Goal: Transaction & Acquisition: Purchase product/service

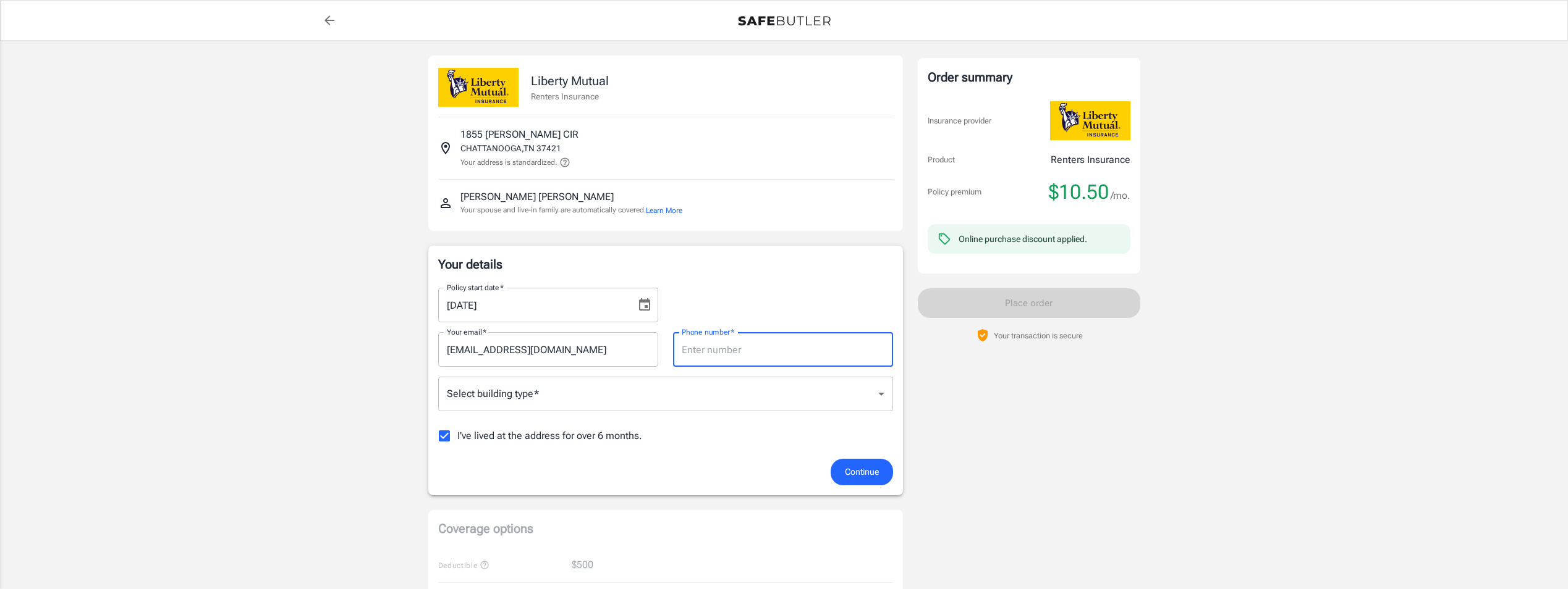
click at [731, 355] on input "Phone number   *" at bounding box center [783, 349] width 220 height 35
type input "4236819437"
click at [1117, 442] on div "Order summary Insurance provider Product Renters Insurance Policy premium $10.5…" at bounding box center [1029, 561] width 223 height 1011
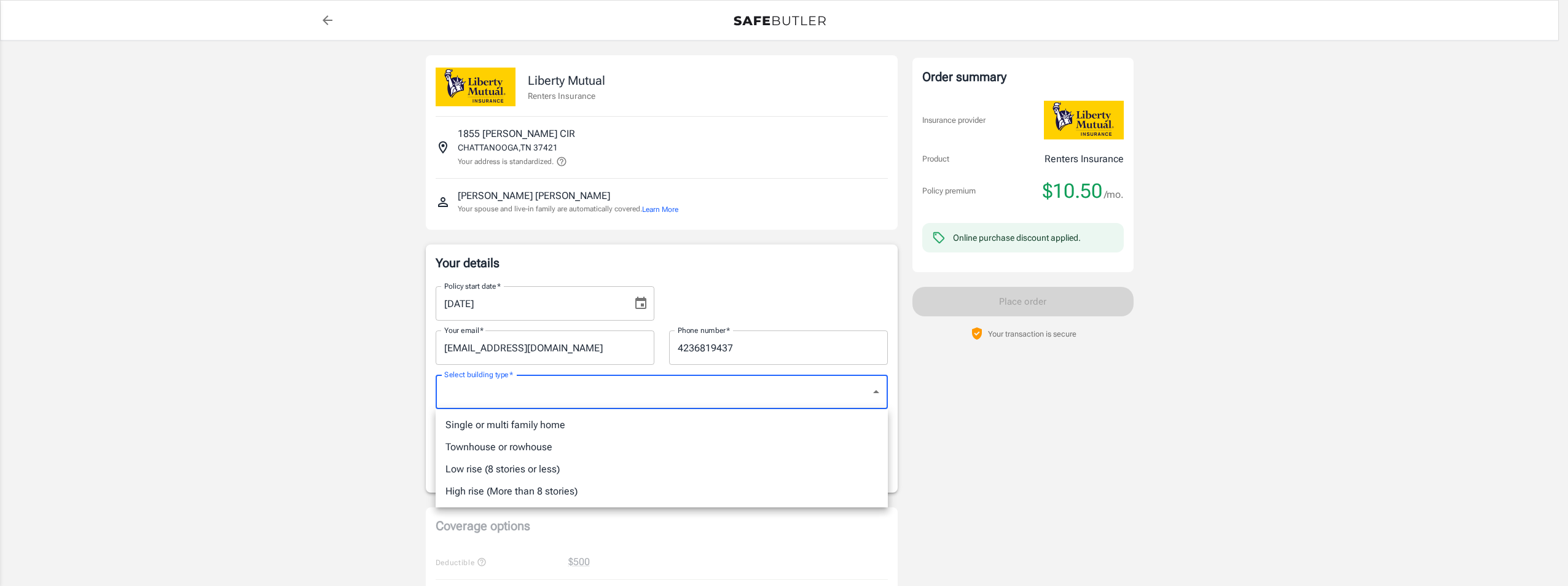
click at [648, 388] on body "Policy premium $ 10.50 /mo Liberty Mutual Renters Insurance [STREET_ADDRESS][PE…" at bounding box center [784, 581] width 1568 height 1162
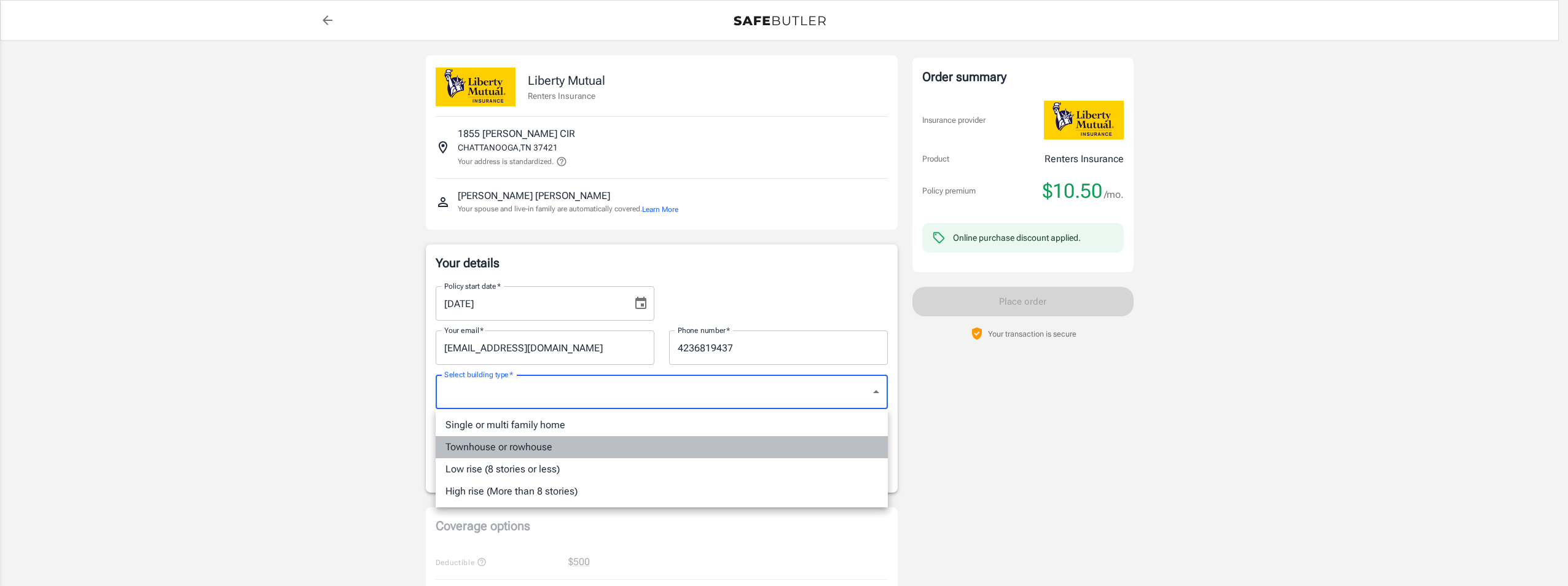
click at [555, 446] on li "Townhouse or rowhouse" at bounding box center [661, 447] width 453 height 22
type input "townhouse"
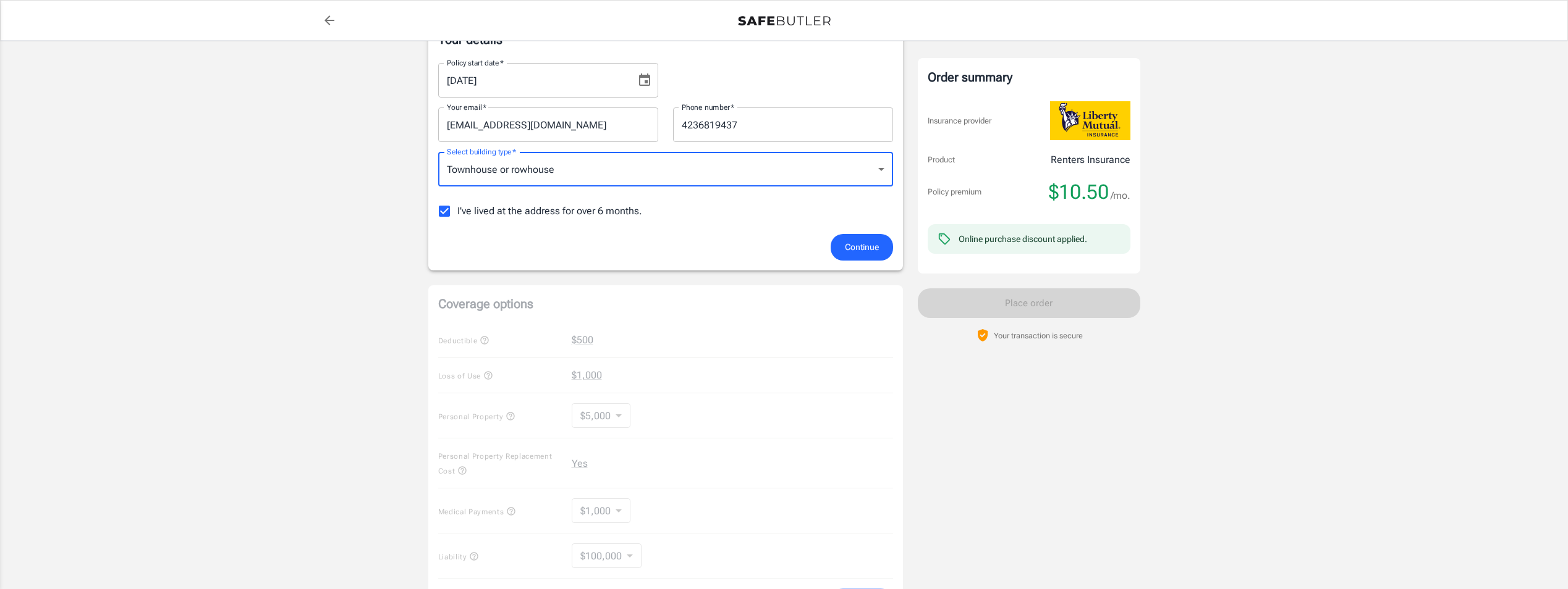
scroll to position [208, 0]
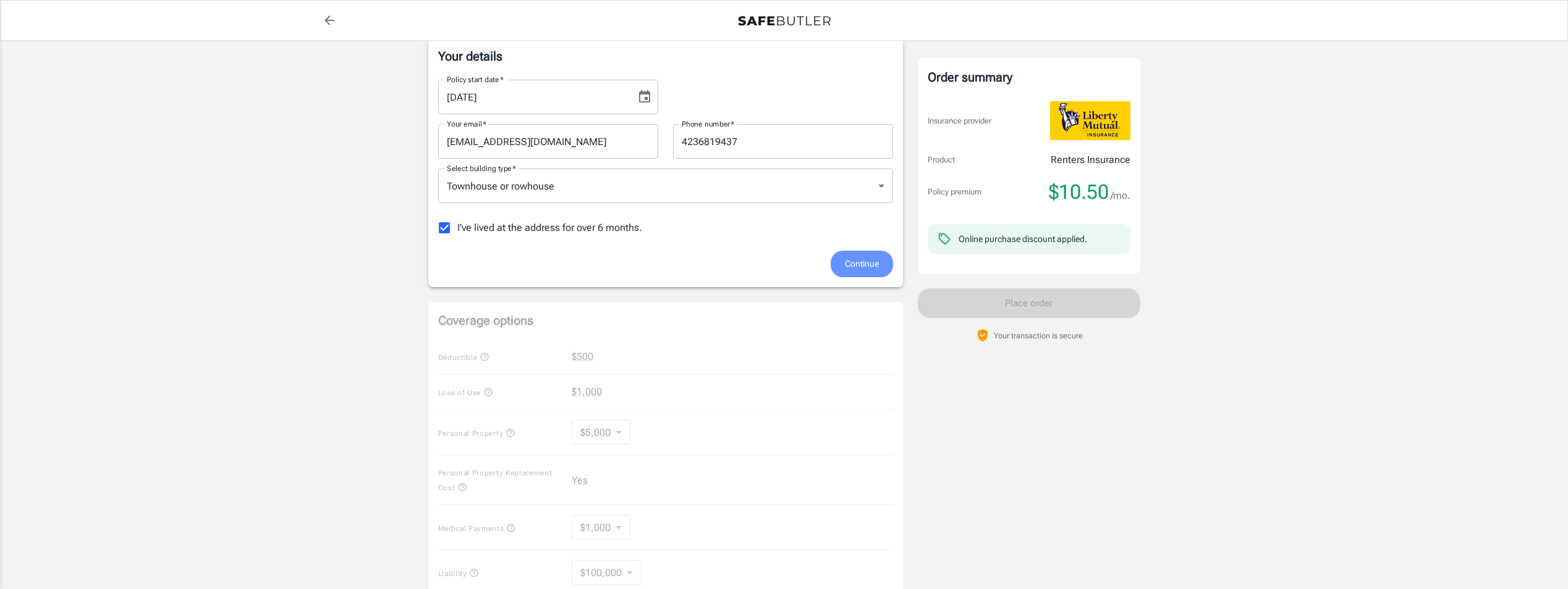
click at [855, 270] on span "Continue" at bounding box center [862, 264] width 34 height 16
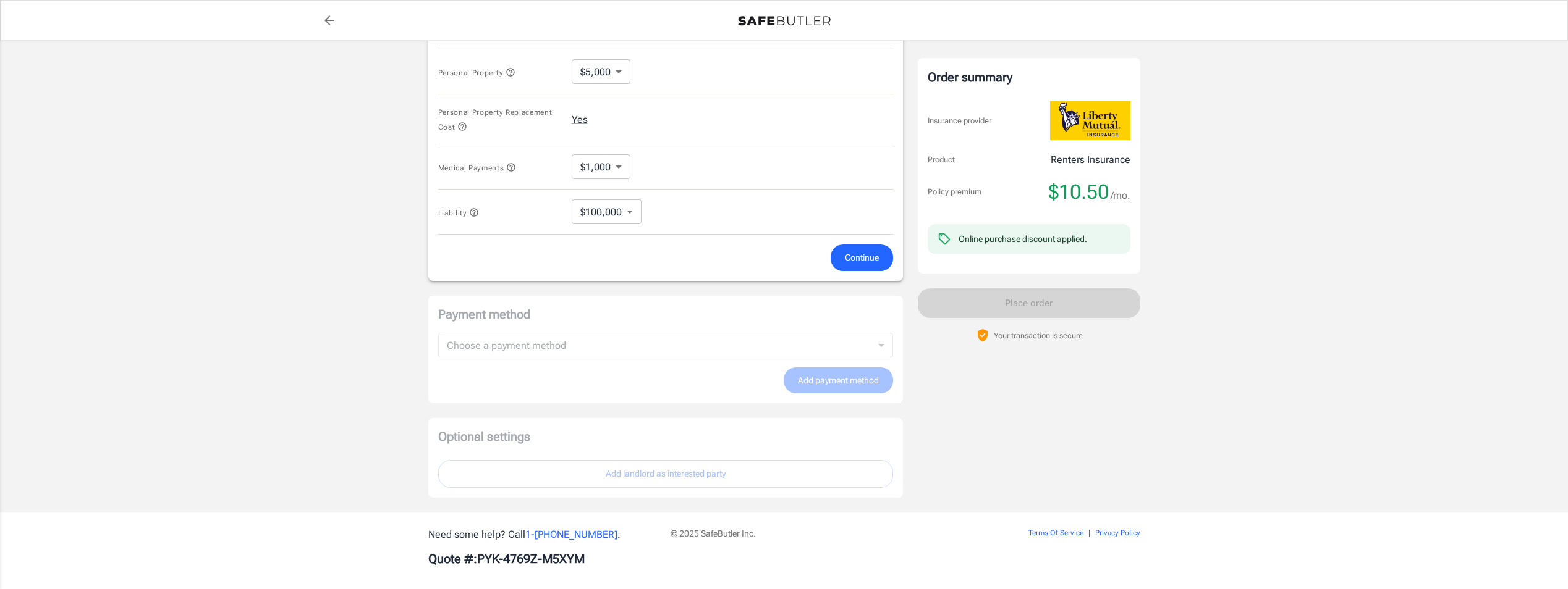
scroll to position [590, 0]
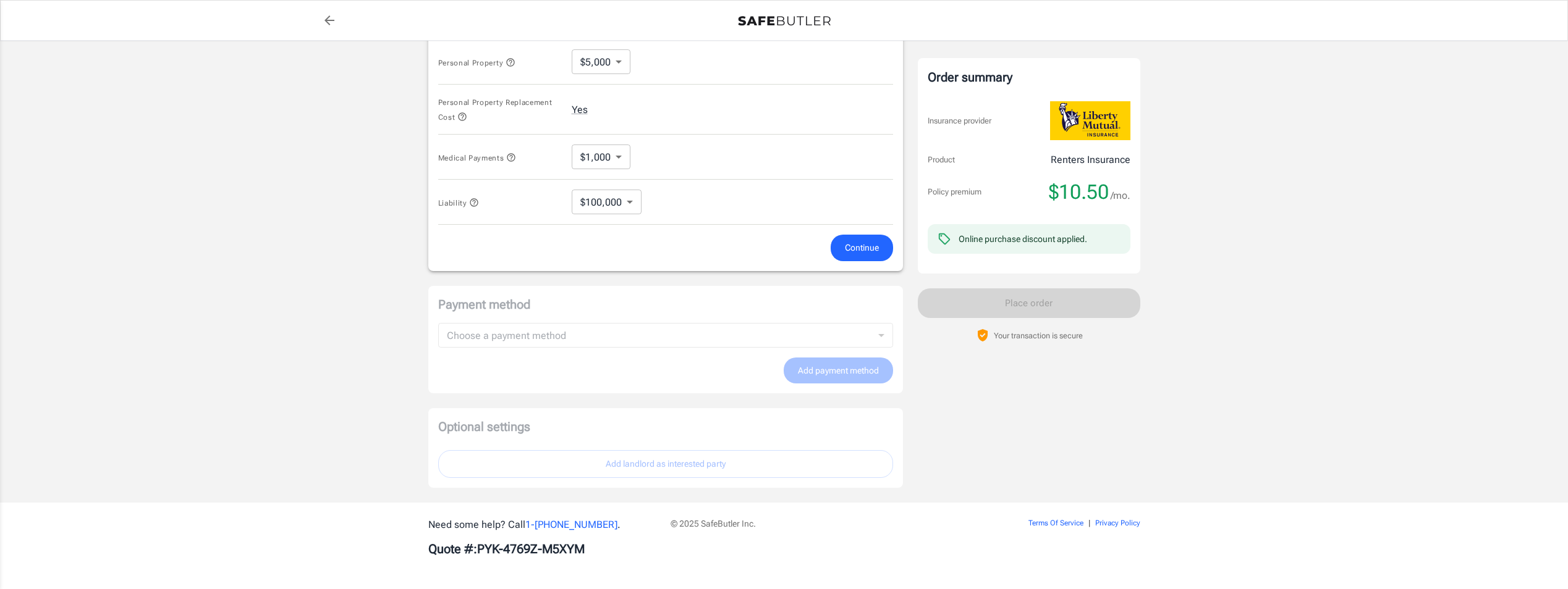
click at [844, 341] on div "Payment method Choose a payment method ​ Choose a payment method Add payment me…" at bounding box center [666, 340] width 475 height 108
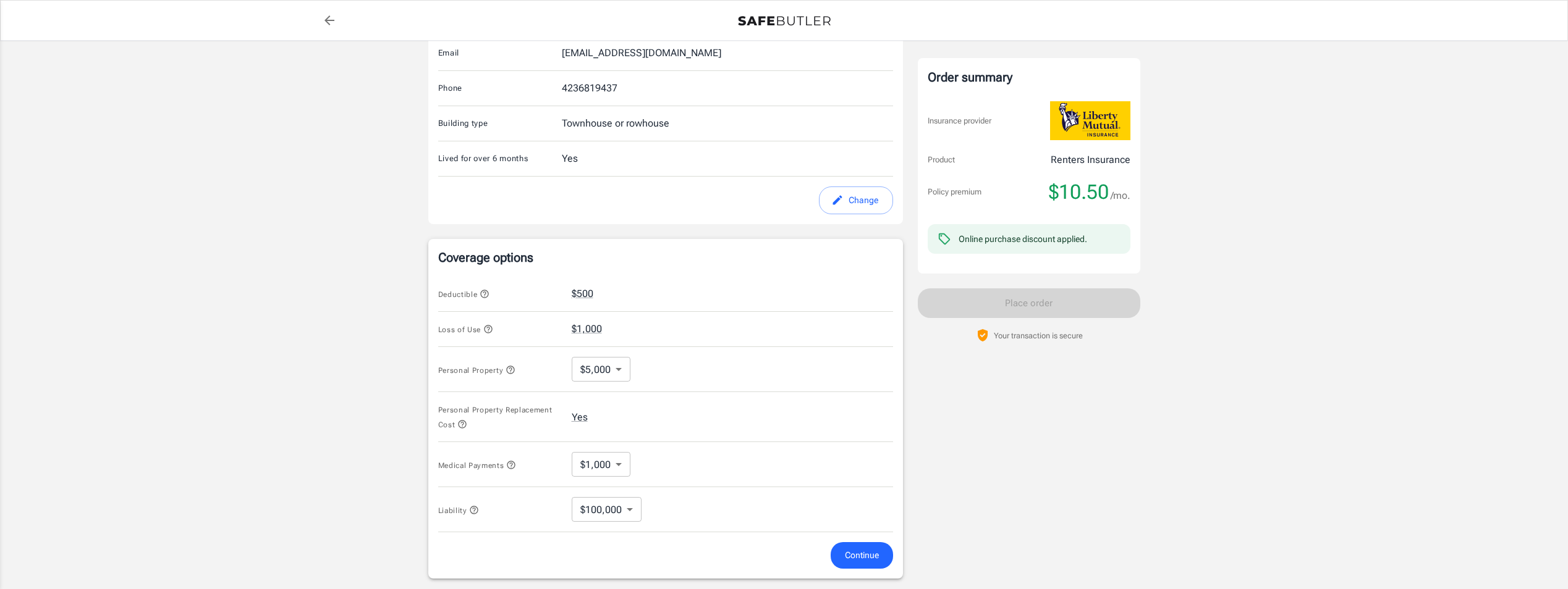
scroll to position [281, 0]
click at [578, 294] on button "$500" at bounding box center [582, 295] width 21 height 15
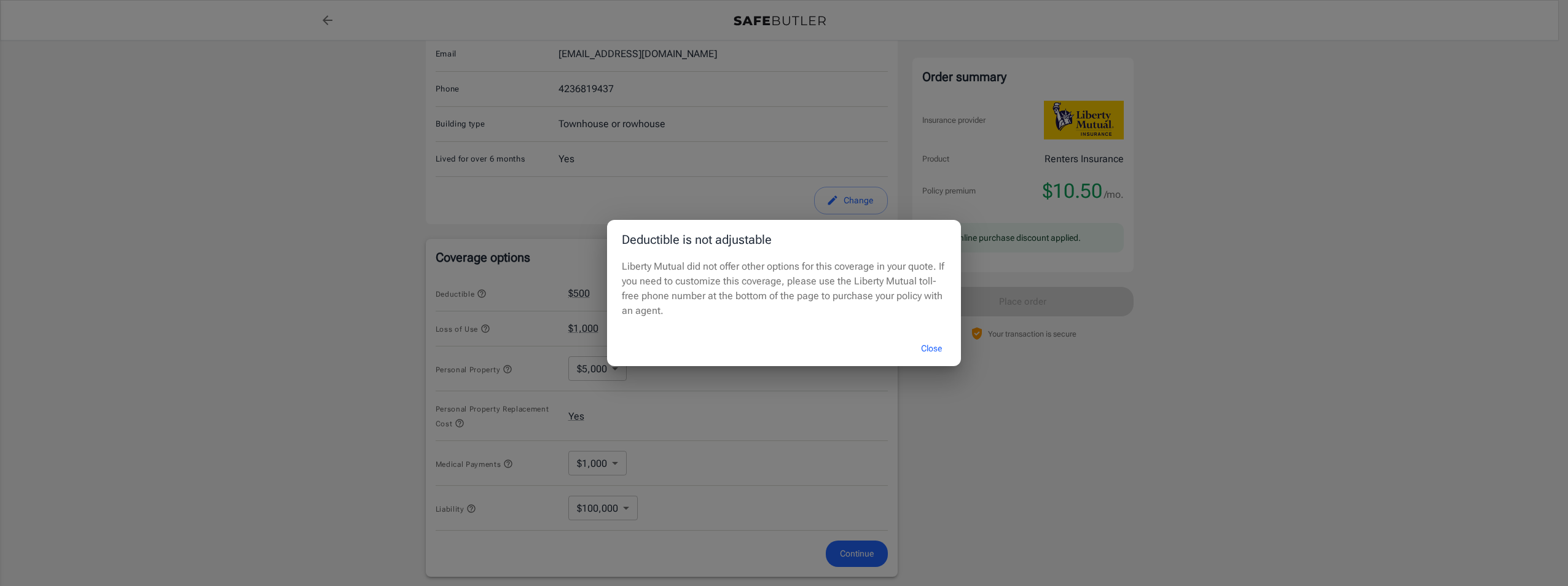
click at [930, 350] on button "Close" at bounding box center [931, 349] width 49 height 27
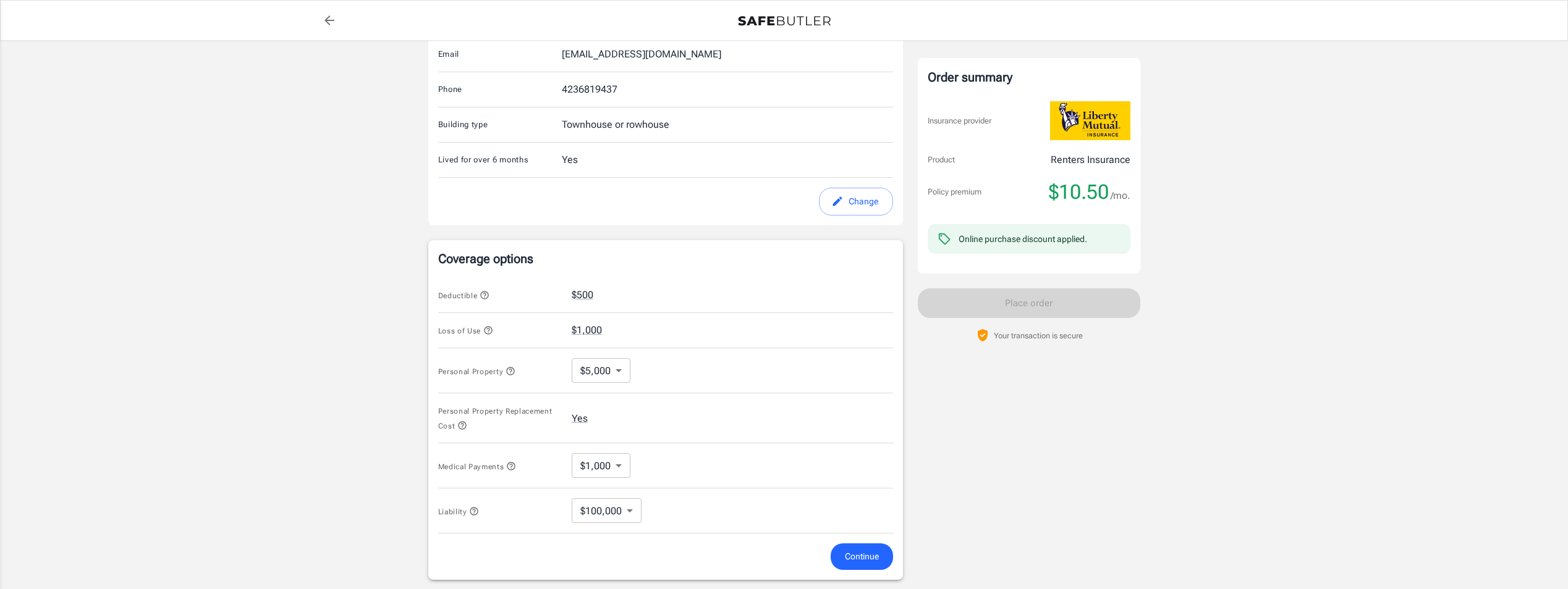
click at [859, 557] on span "Continue" at bounding box center [862, 557] width 34 height 16
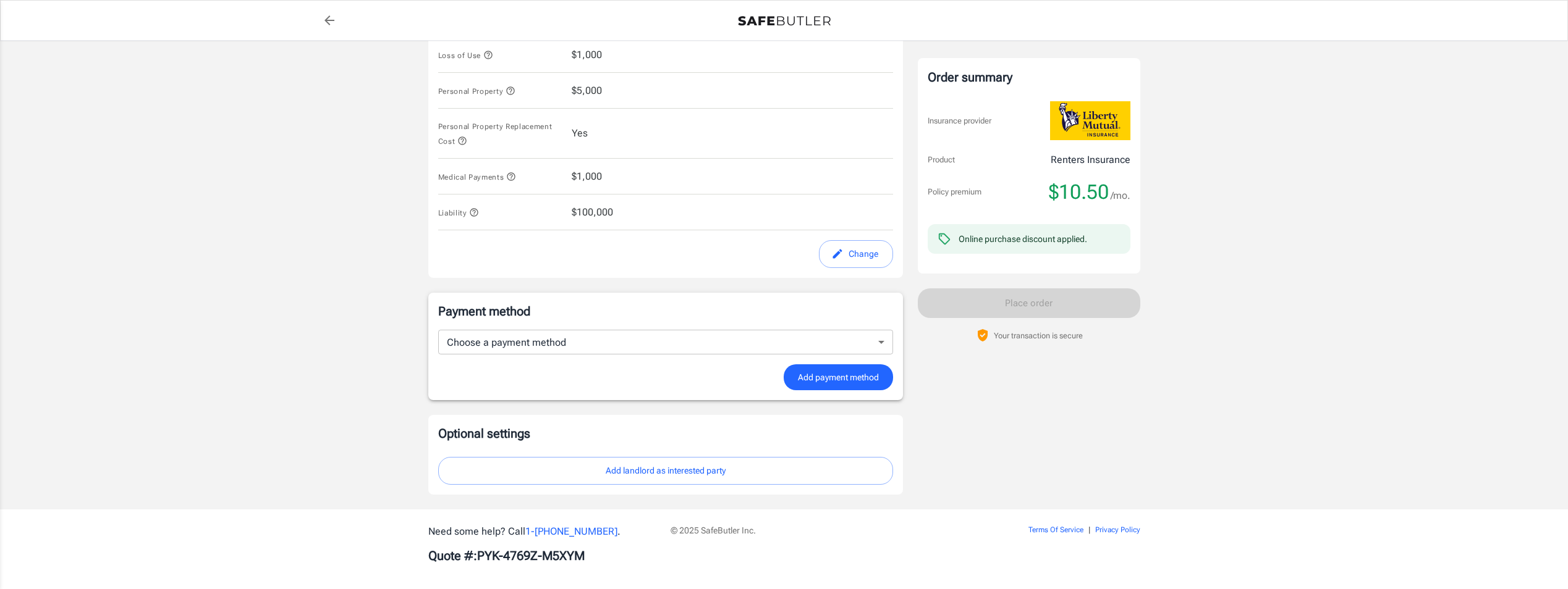
scroll to position [563, 0]
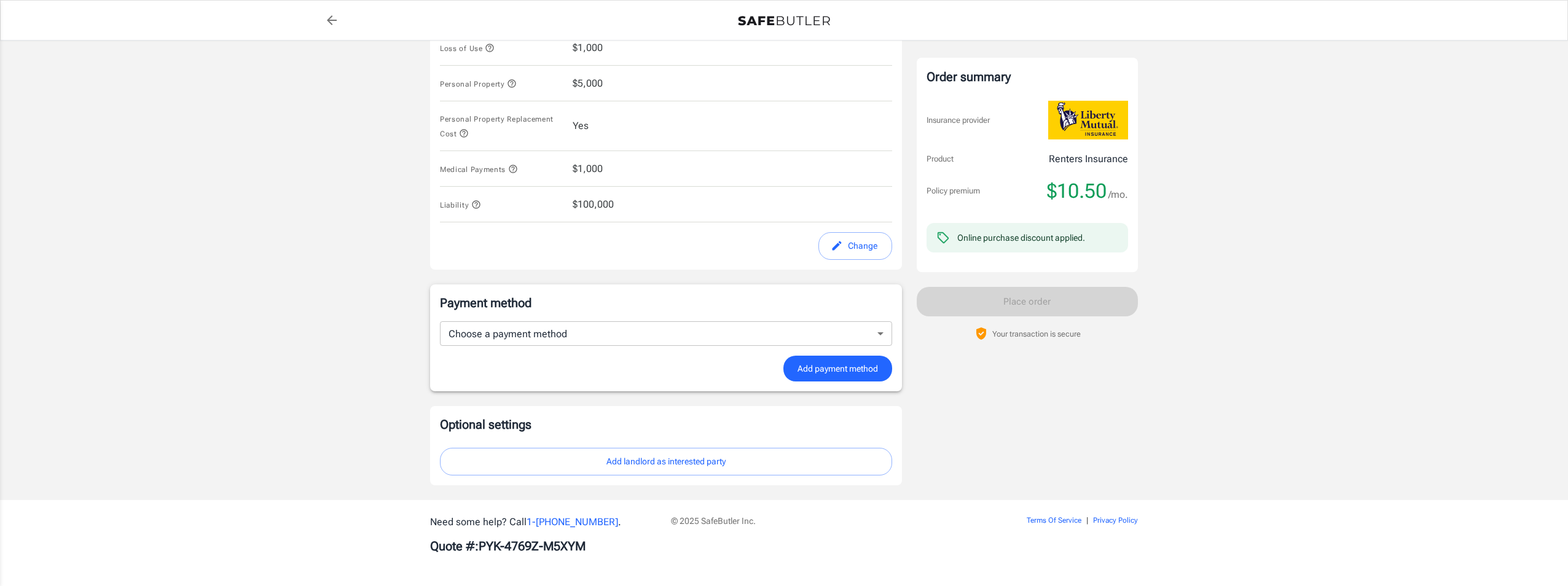
click at [784, 335] on body "Policy premium $ 10.50 /mo Liberty Mutual Renters Insurance [STREET_ADDRESS][PE…" at bounding box center [784, 13] width 1568 height 1147
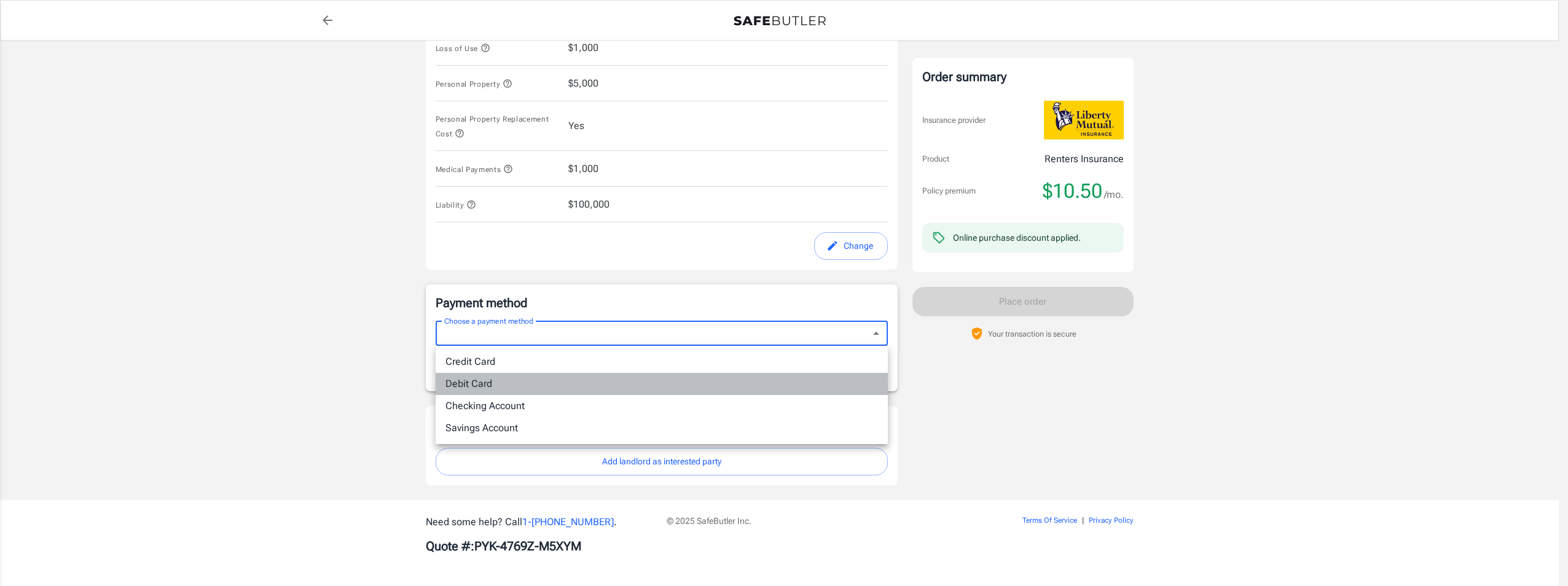
click at [635, 379] on li "Debit Card" at bounding box center [661, 384] width 453 height 22
type input "debit"
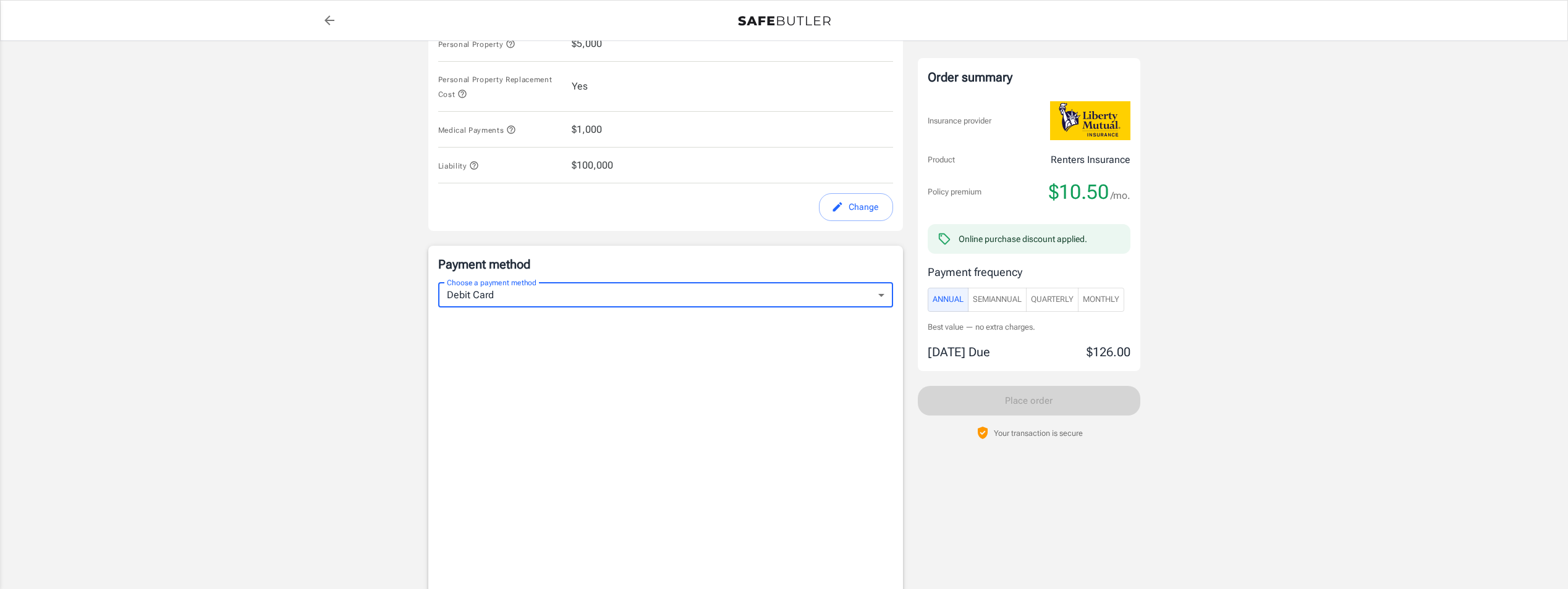
scroll to position [625, 0]
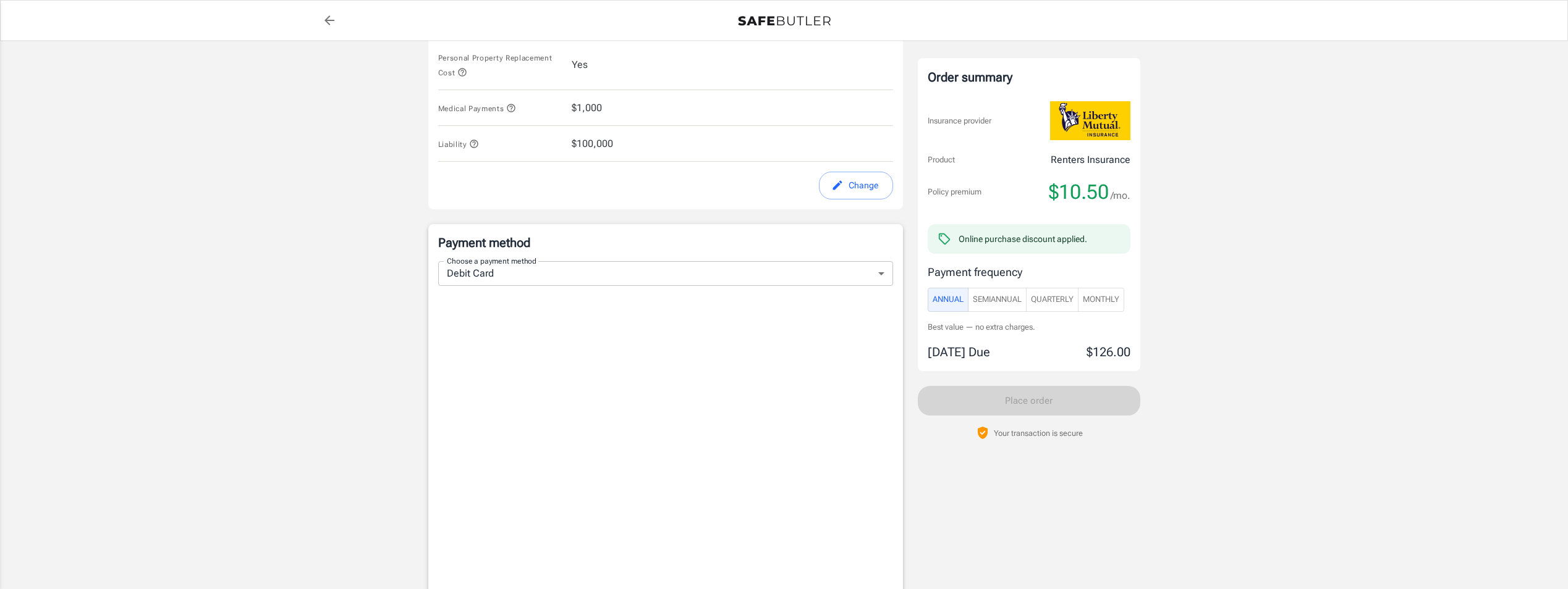
click at [1103, 300] on span "Monthly" at bounding box center [1101, 300] width 36 height 14
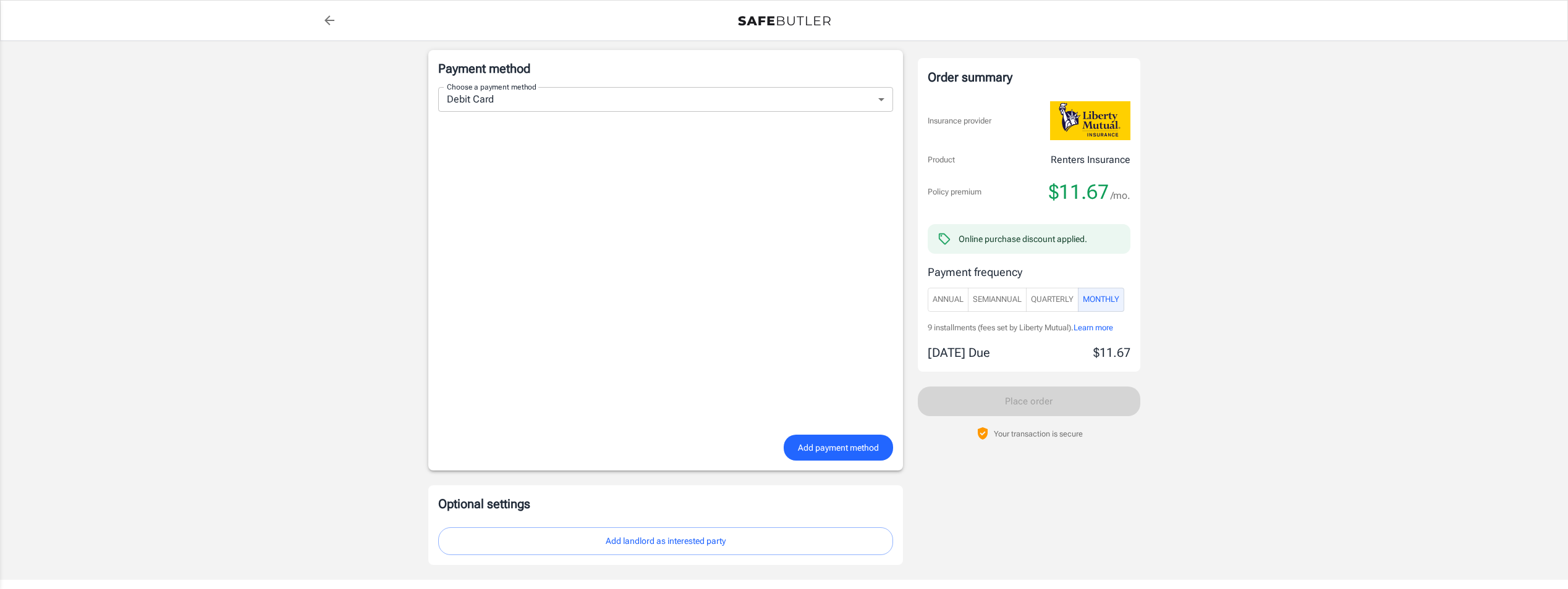
scroll to position [877, 0]
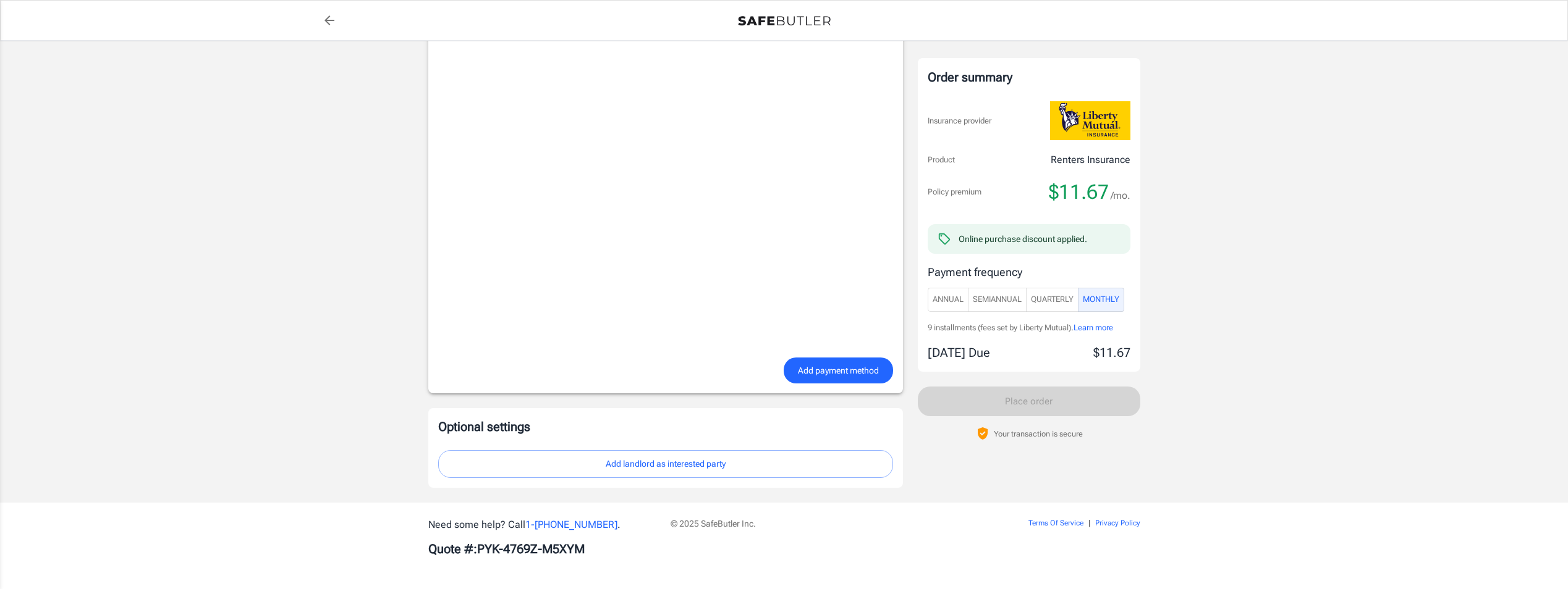
click at [634, 463] on button "Add landlord as interested party" at bounding box center [665, 464] width 455 height 28
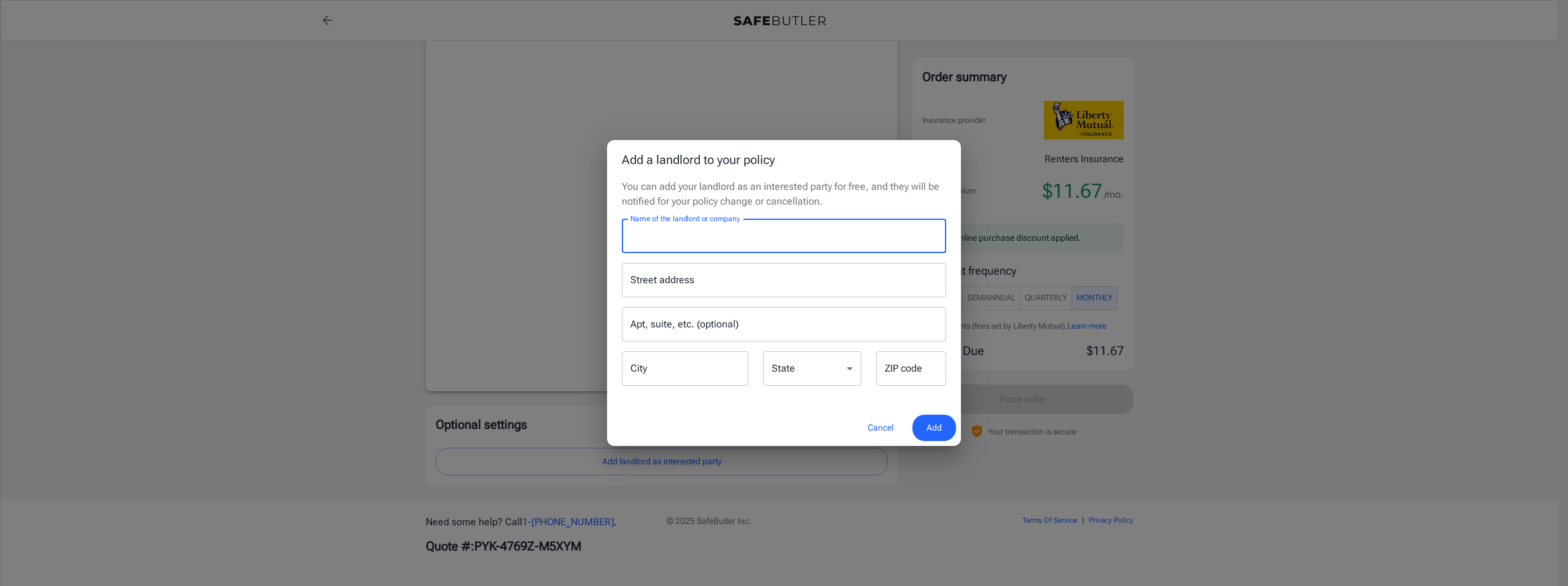
click at [675, 226] on input "Name of the landlord or company" at bounding box center [784, 236] width 325 height 35
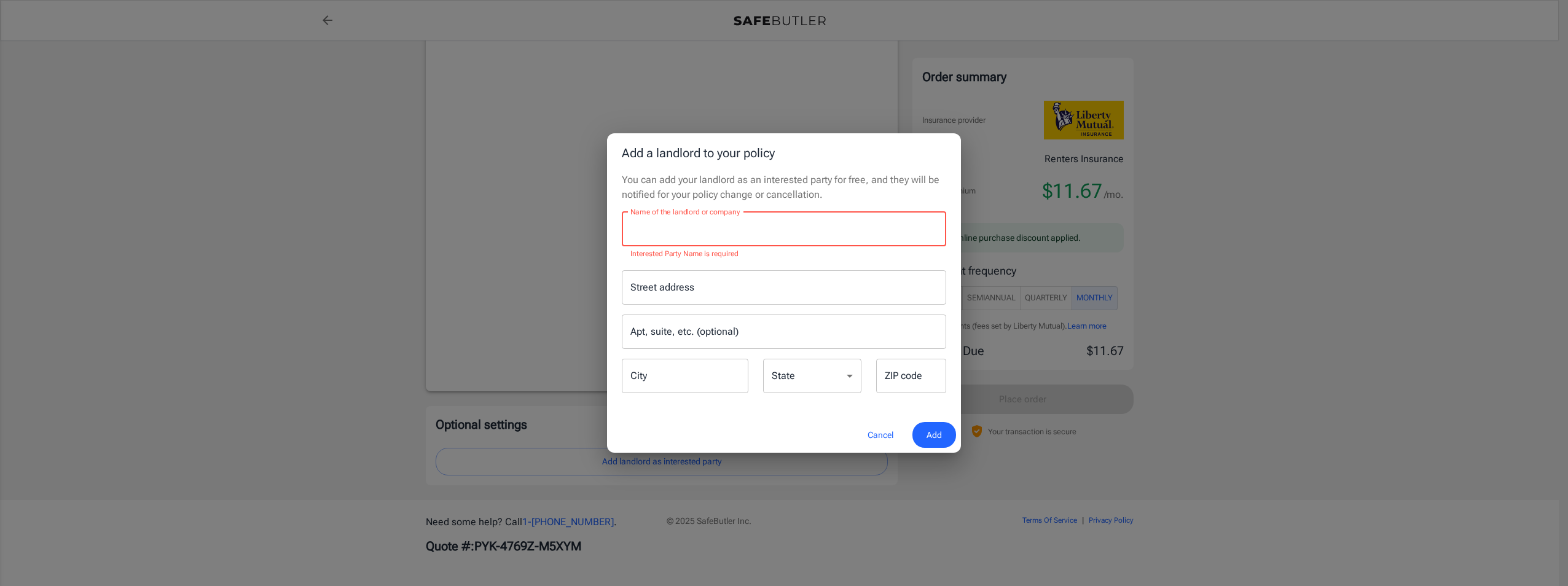
click at [696, 217] on label "Name of the landlord or company" at bounding box center [685, 211] width 109 height 10
click at [696, 225] on input "Name of the landlord or company" at bounding box center [784, 229] width 325 height 35
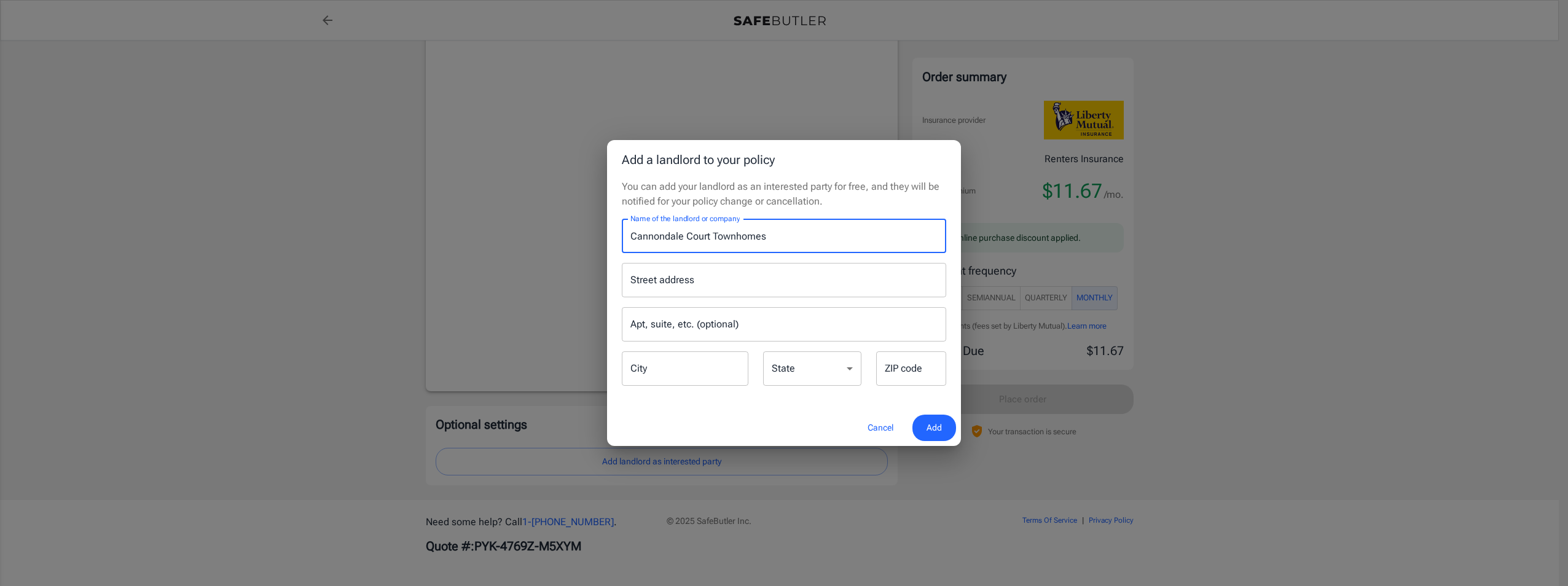
type input "Cannondale Court Townhomes"
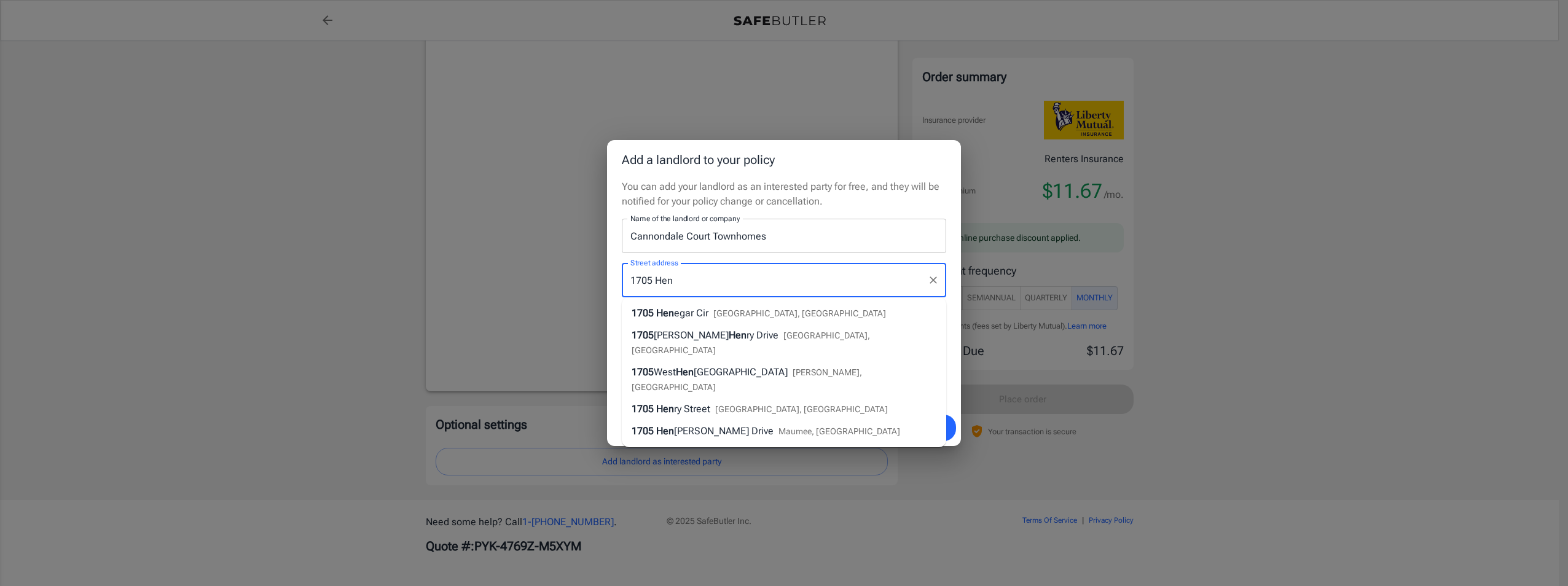
click at [735, 313] on span "[GEOGRAPHIC_DATA], [GEOGRAPHIC_DATA]" at bounding box center [799, 313] width 173 height 10
type input "[STREET_ADDRESS][PERSON_NAME]"
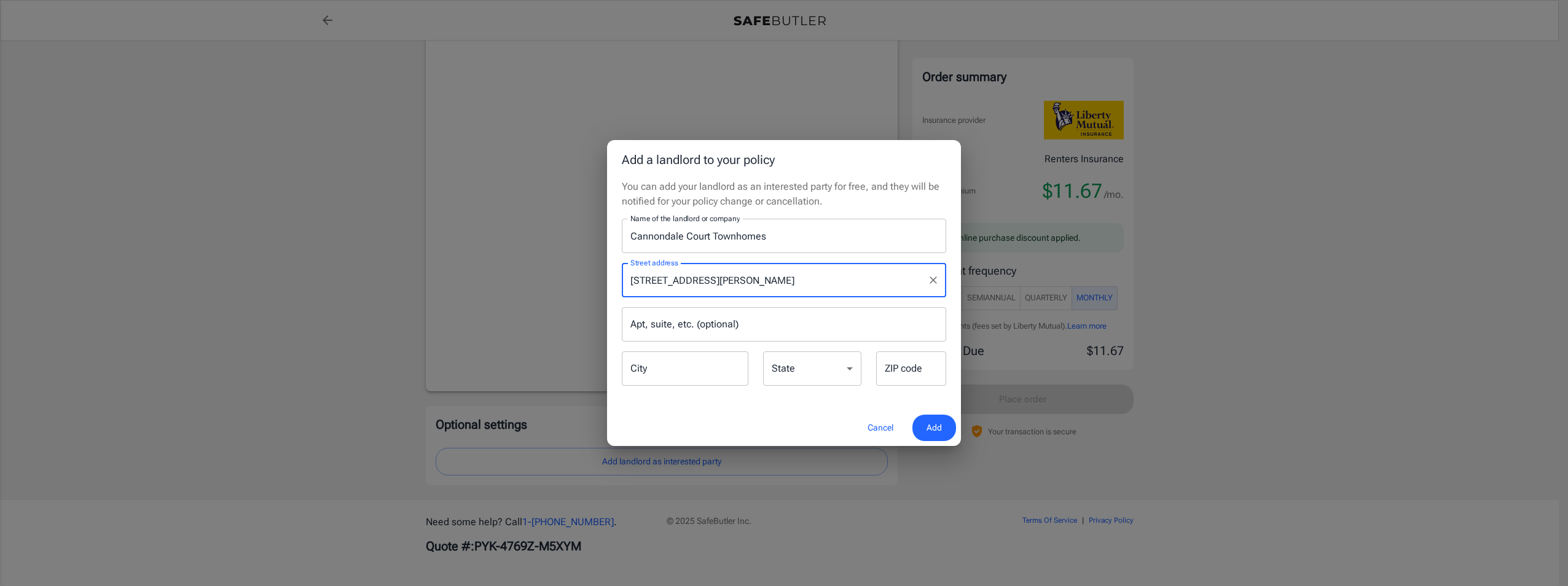
type input "Chattanooga"
select select "TN"
type input "37421"
type input "[STREET_ADDRESS][PERSON_NAME]"
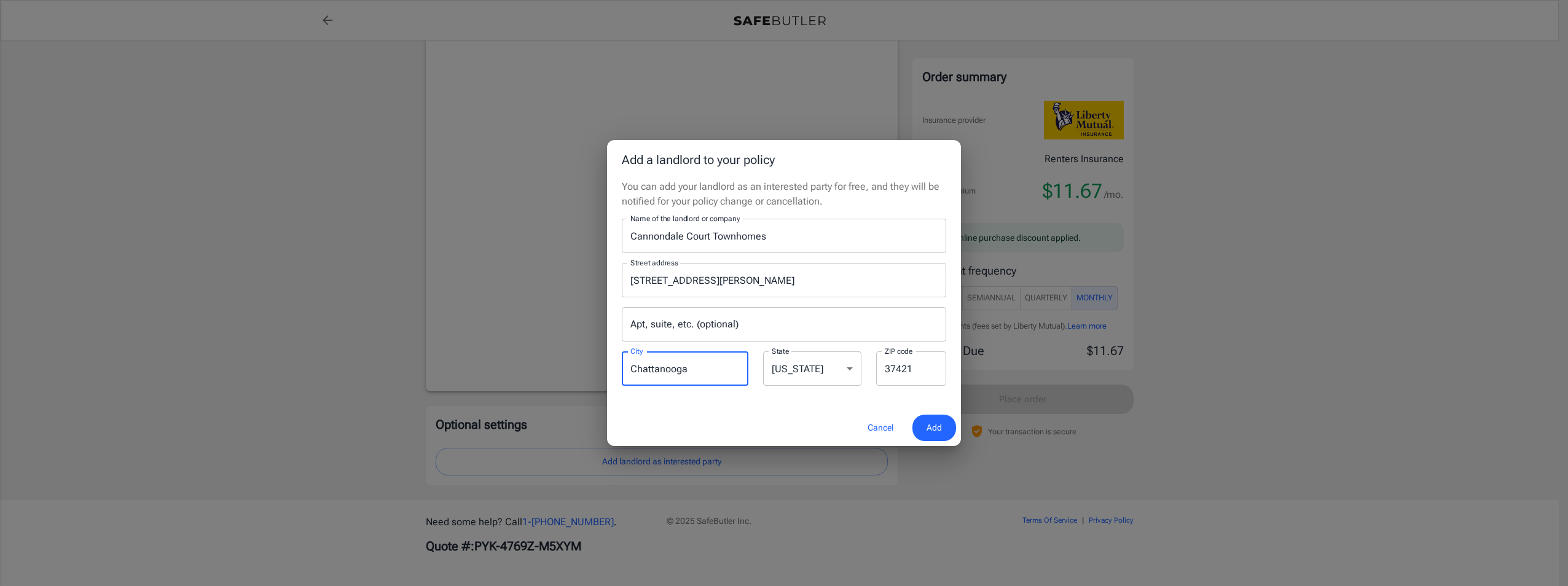
click at [654, 370] on input "Chattanooga" at bounding box center [685, 369] width 126 height 35
click at [878, 402] on div "You can add your landlord as an interested party for free, and they will be not…" at bounding box center [784, 295] width 354 height 231
click at [937, 424] on span "Add" at bounding box center [934, 428] width 16 height 16
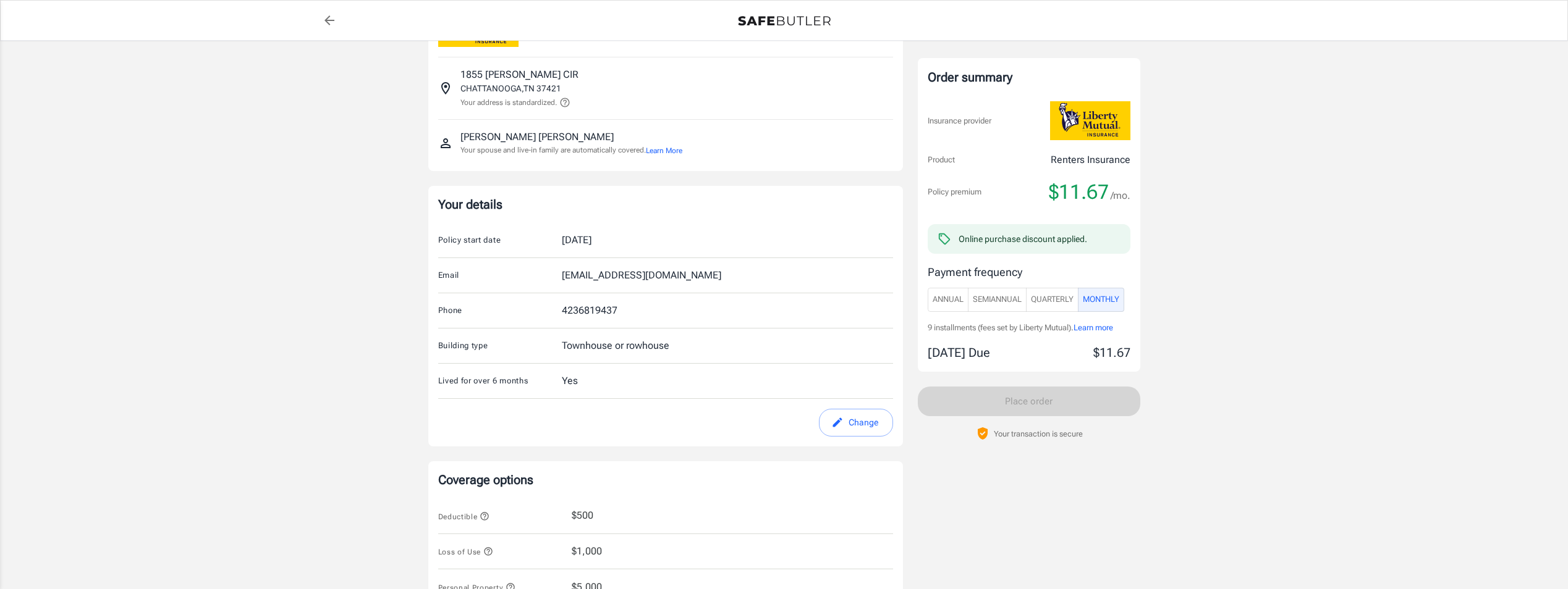
scroll to position [0, 0]
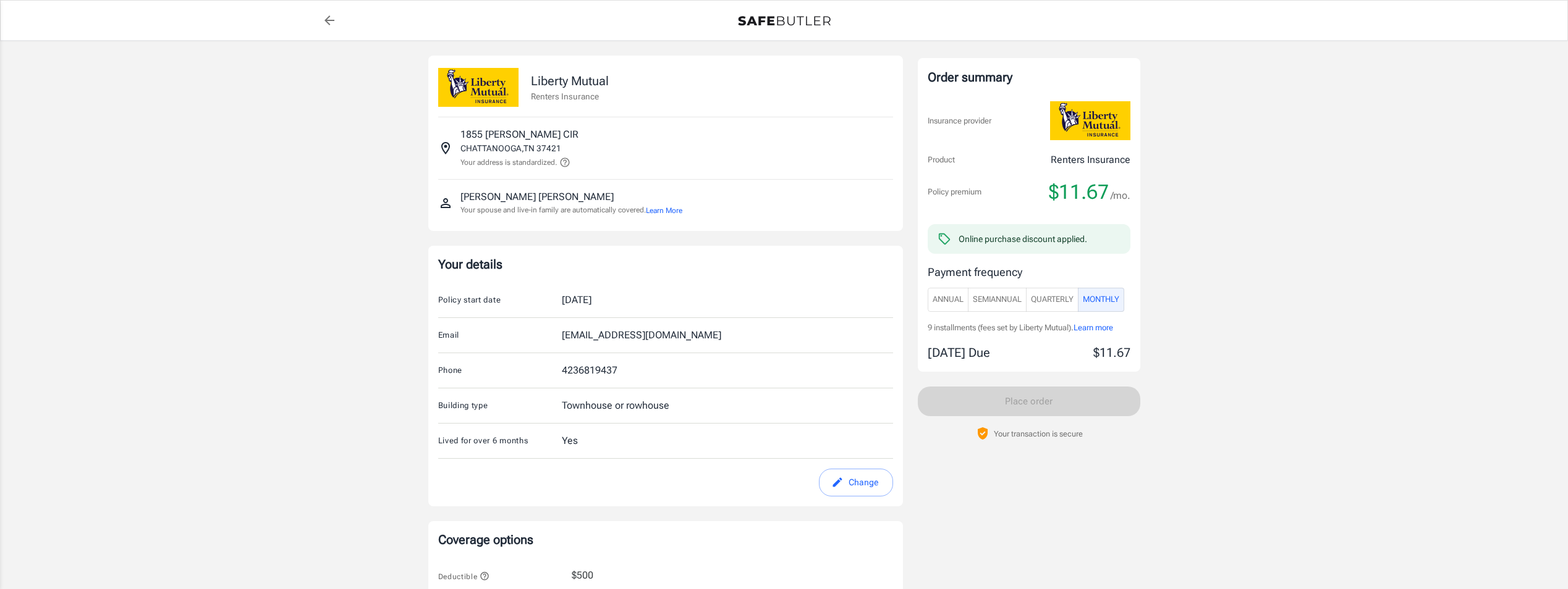
click at [841, 483] on icon "edit" at bounding box center [838, 483] width 13 height 13
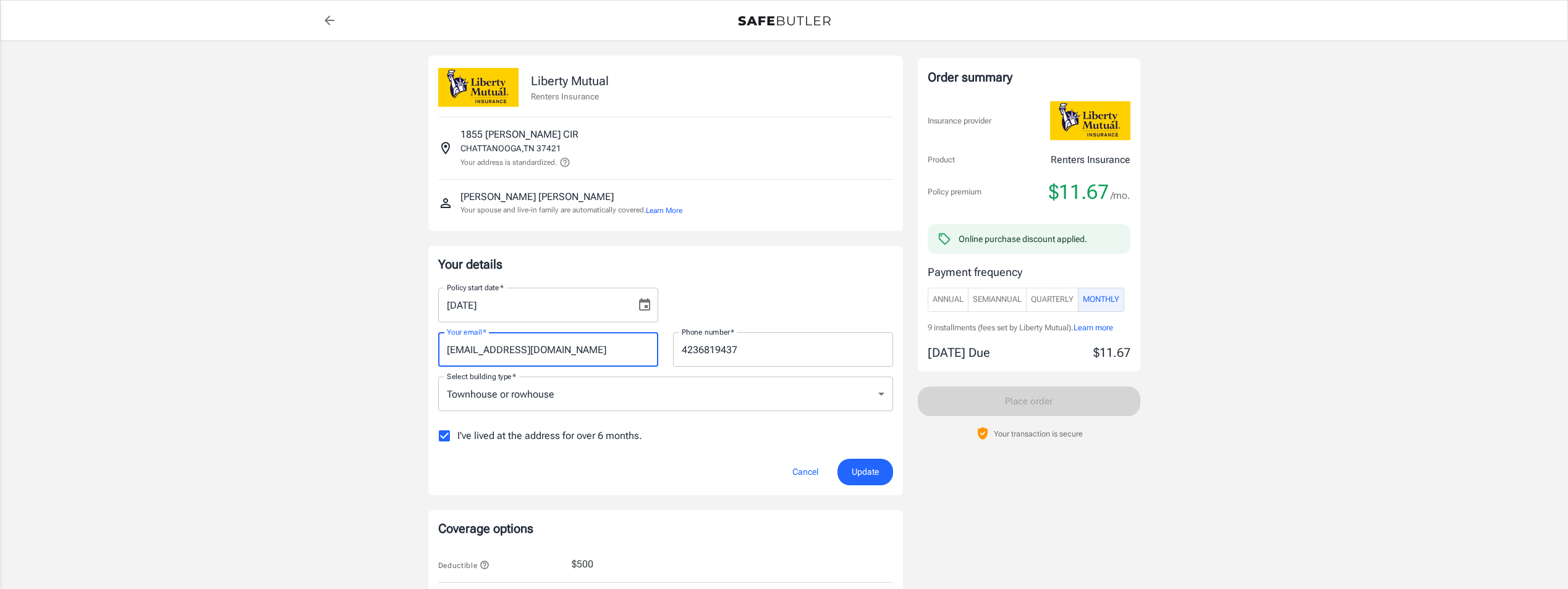
drag, startPoint x: 583, startPoint y: 350, endPoint x: 420, endPoint y: 356, distance: 163.1
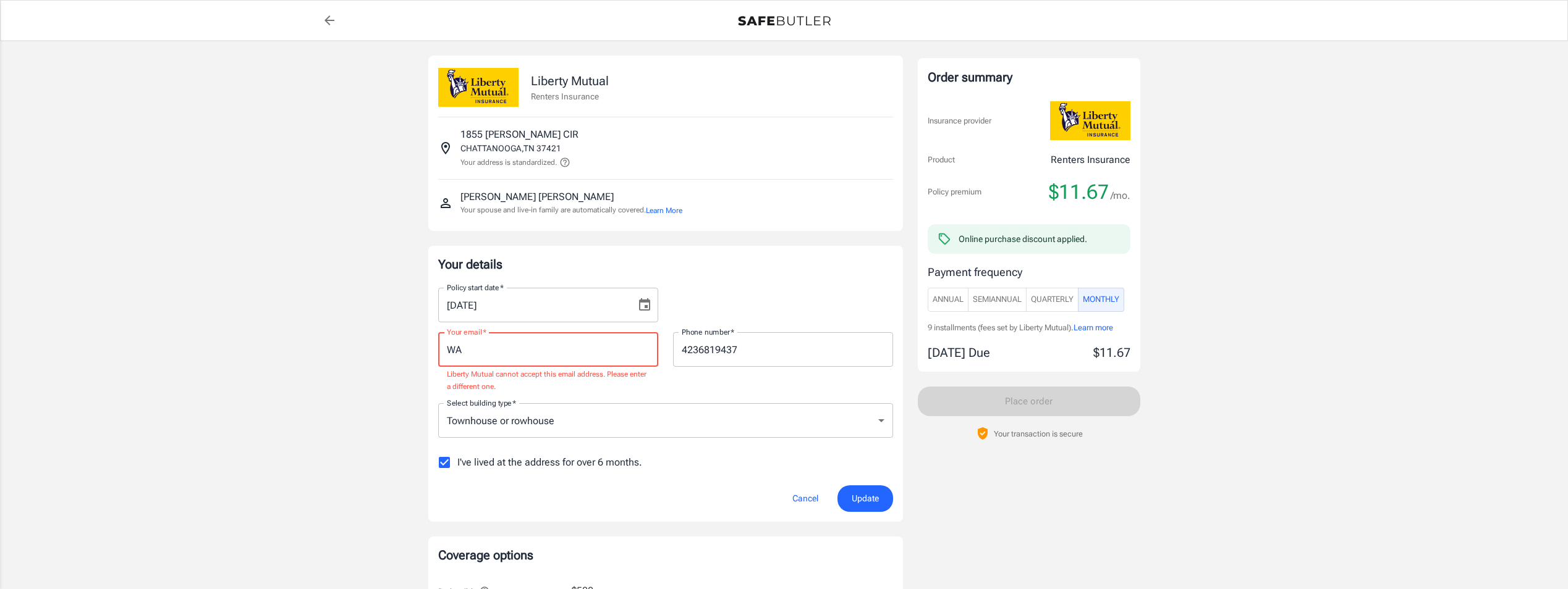
type input "[PERSON_NAME][EMAIL_ADDRESS][DOMAIN_NAME]"
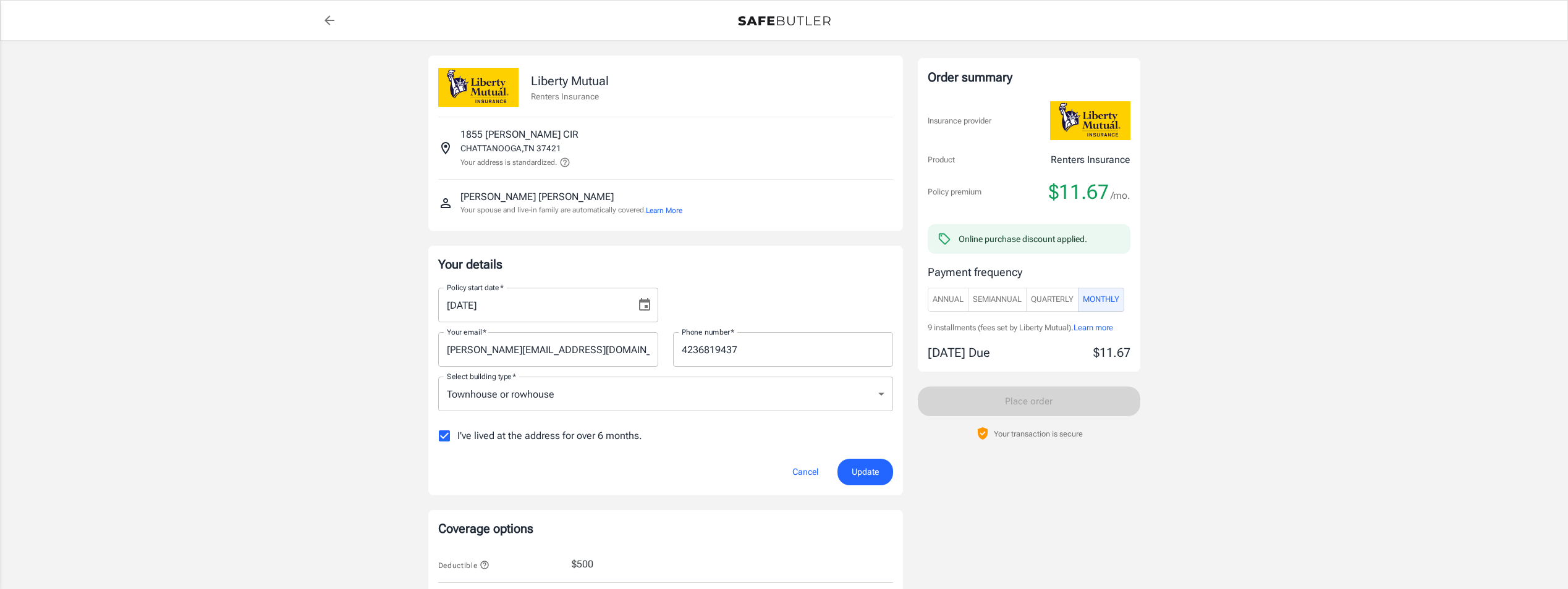
click at [866, 472] on span "Update" at bounding box center [865, 472] width 27 height 16
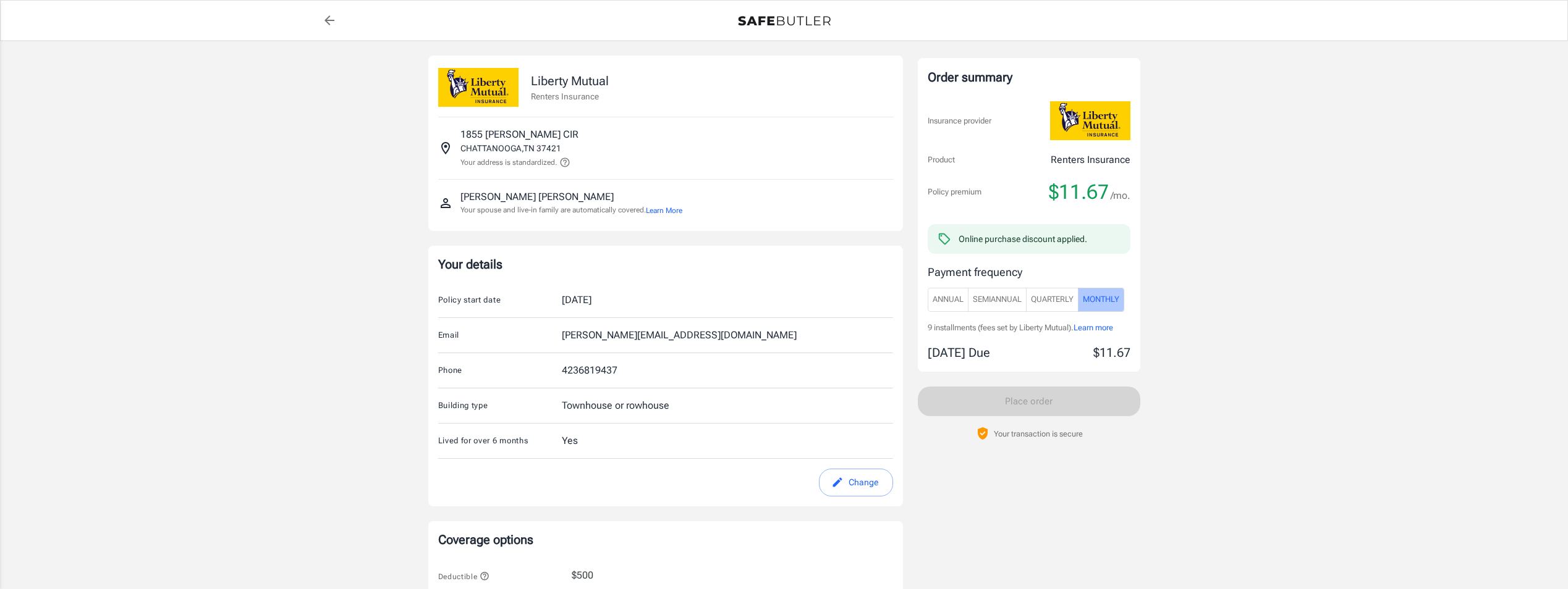
click at [1120, 295] on span "Monthly" at bounding box center [1101, 300] width 36 height 14
click at [1117, 296] on span "Monthly" at bounding box center [1101, 300] width 36 height 14
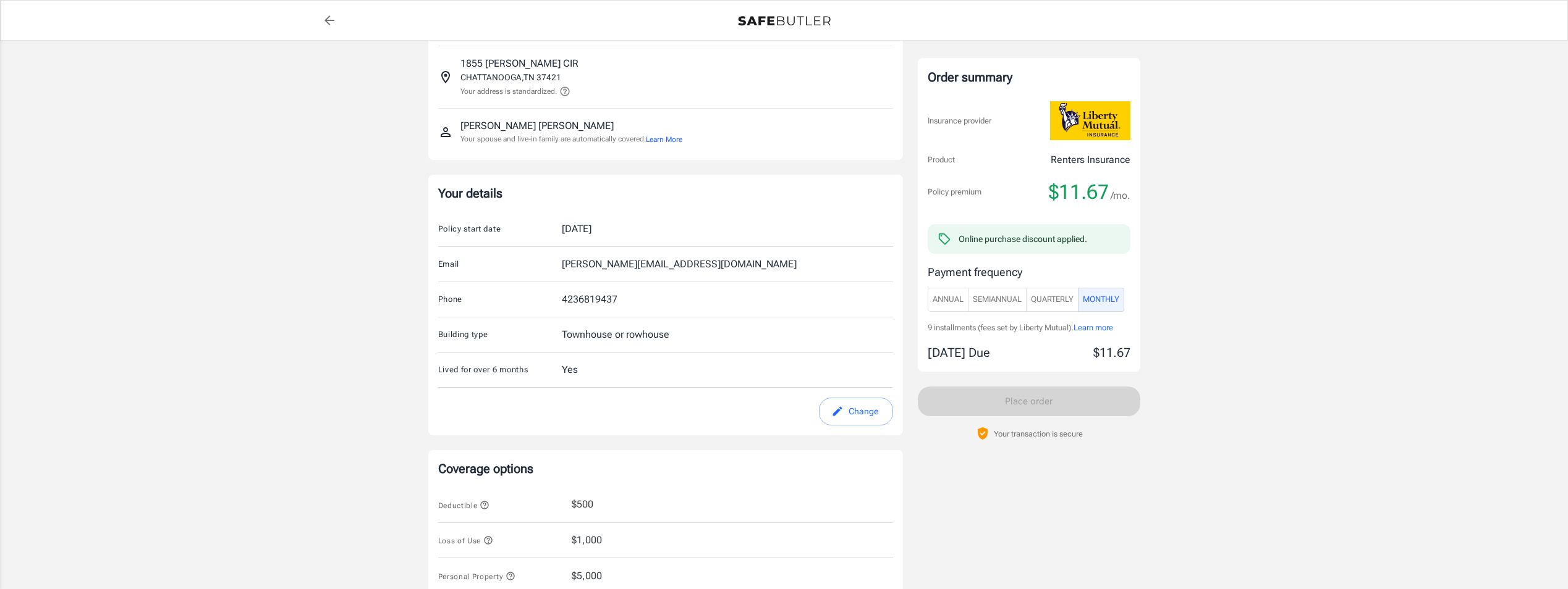
scroll to position [62, 0]
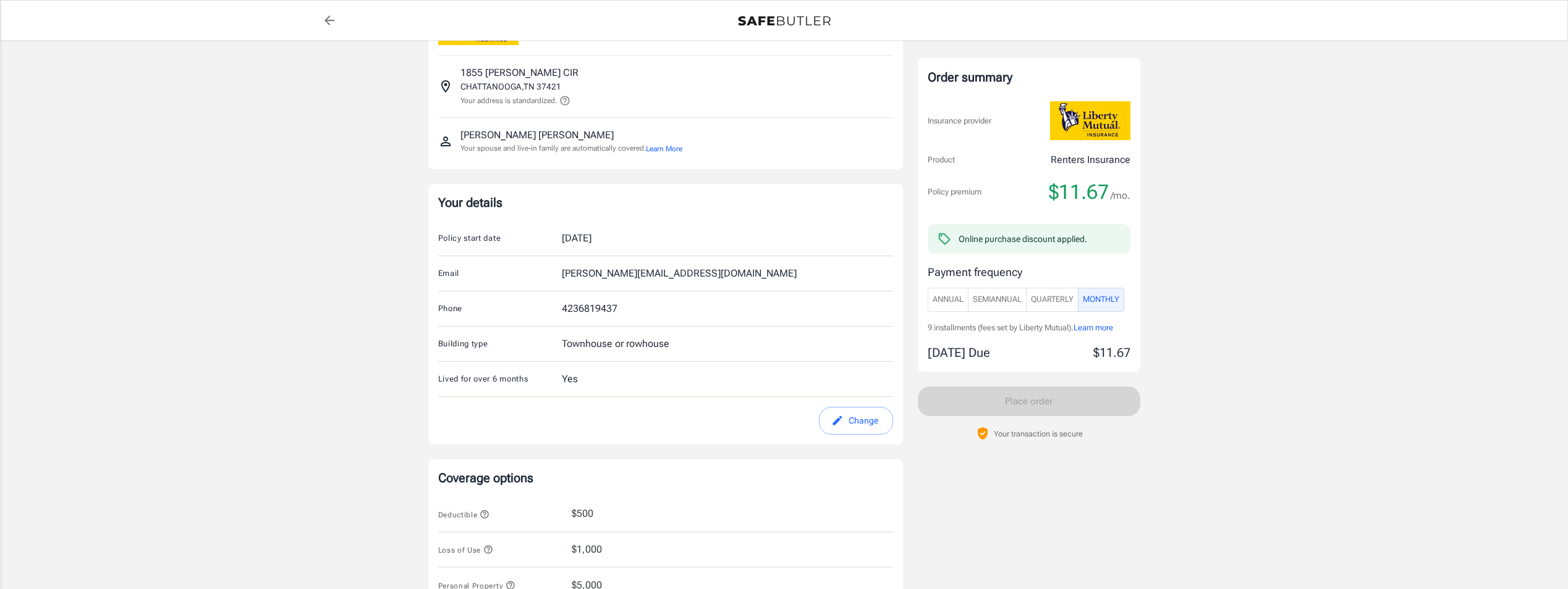
click at [575, 235] on div "[DATE]" at bounding box center [577, 238] width 30 height 15
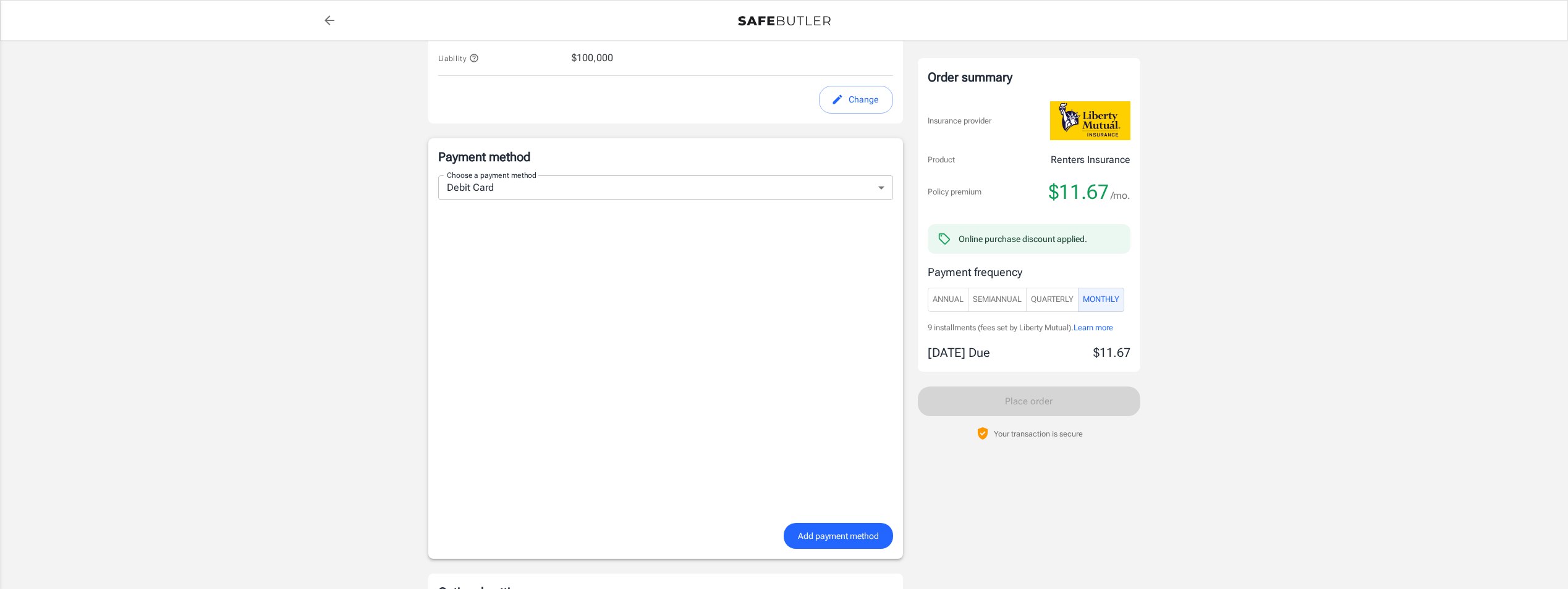
scroll to position [741, 0]
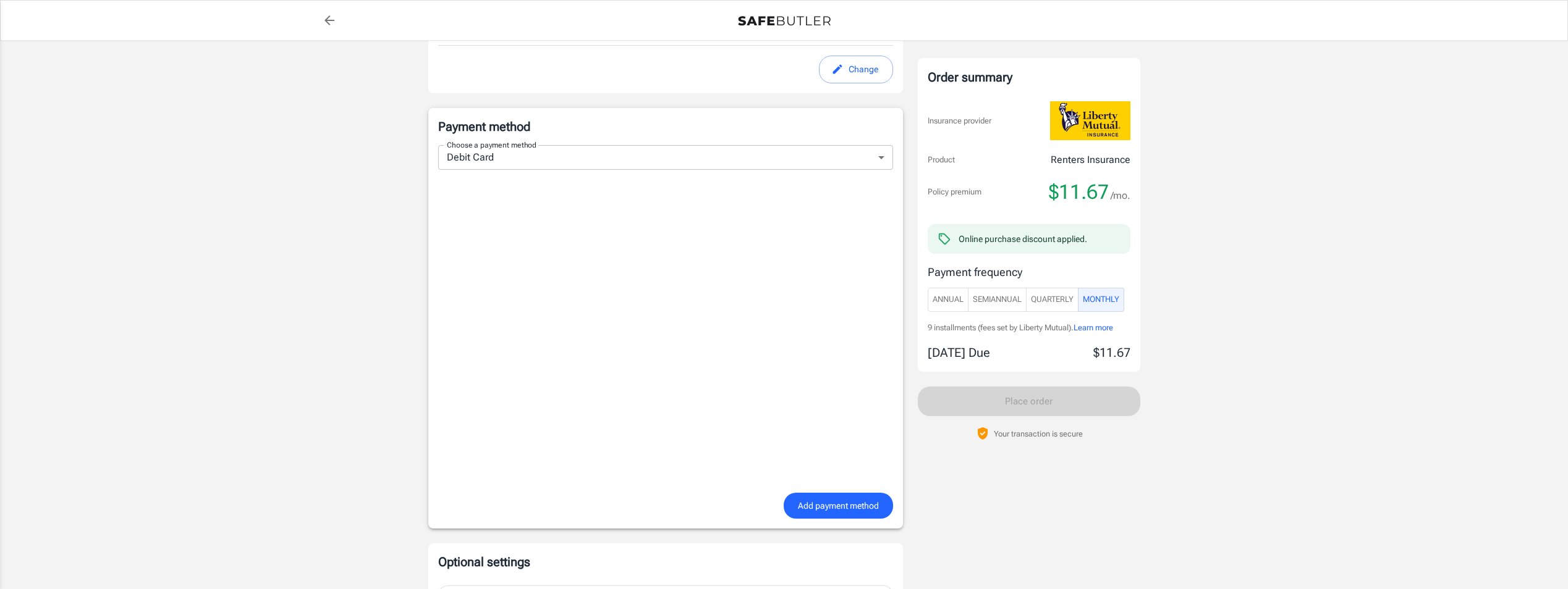
click at [391, 389] on div "Policy premium $ 11.67 /mo Liberty Mutual Renters Insurance [STREET_ADDRESS][PE…" at bounding box center [784, 20] width 1568 height 1441
click at [851, 508] on span "Add payment method" at bounding box center [838, 506] width 81 height 16
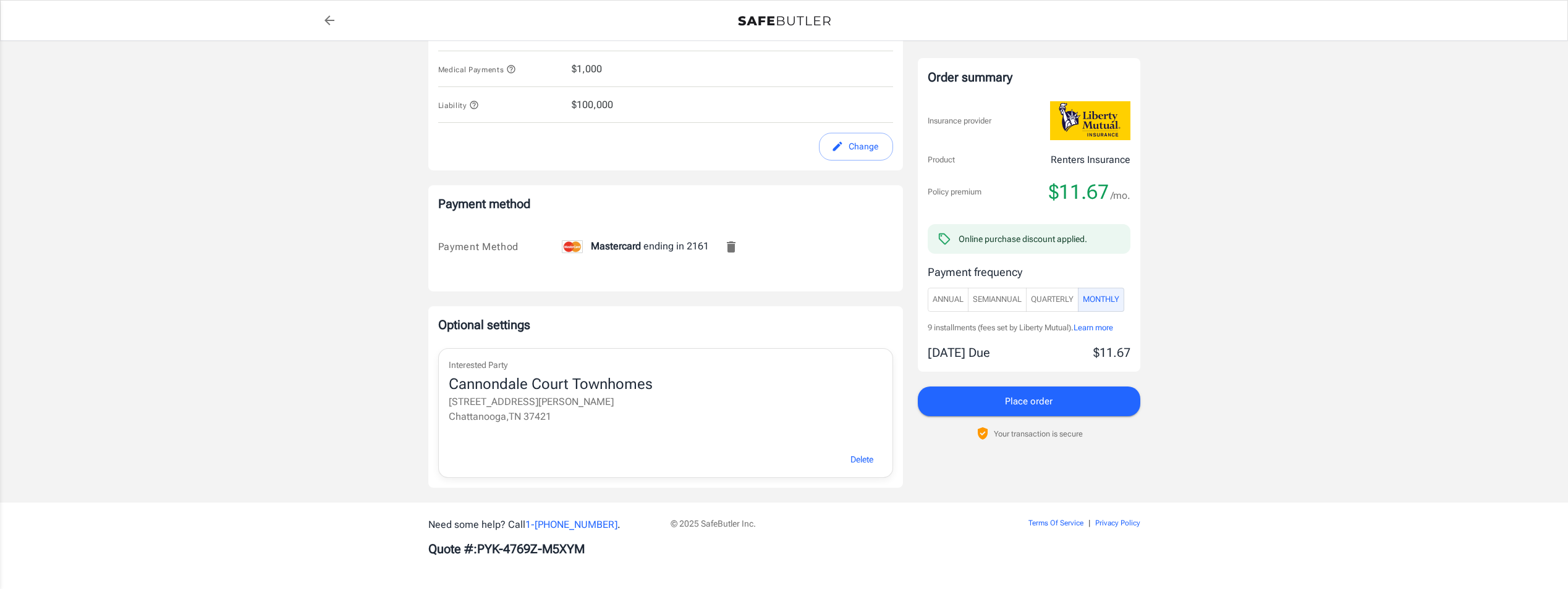
scroll to position [664, 0]
click at [978, 403] on button "Place order" at bounding box center [1029, 401] width 223 height 30
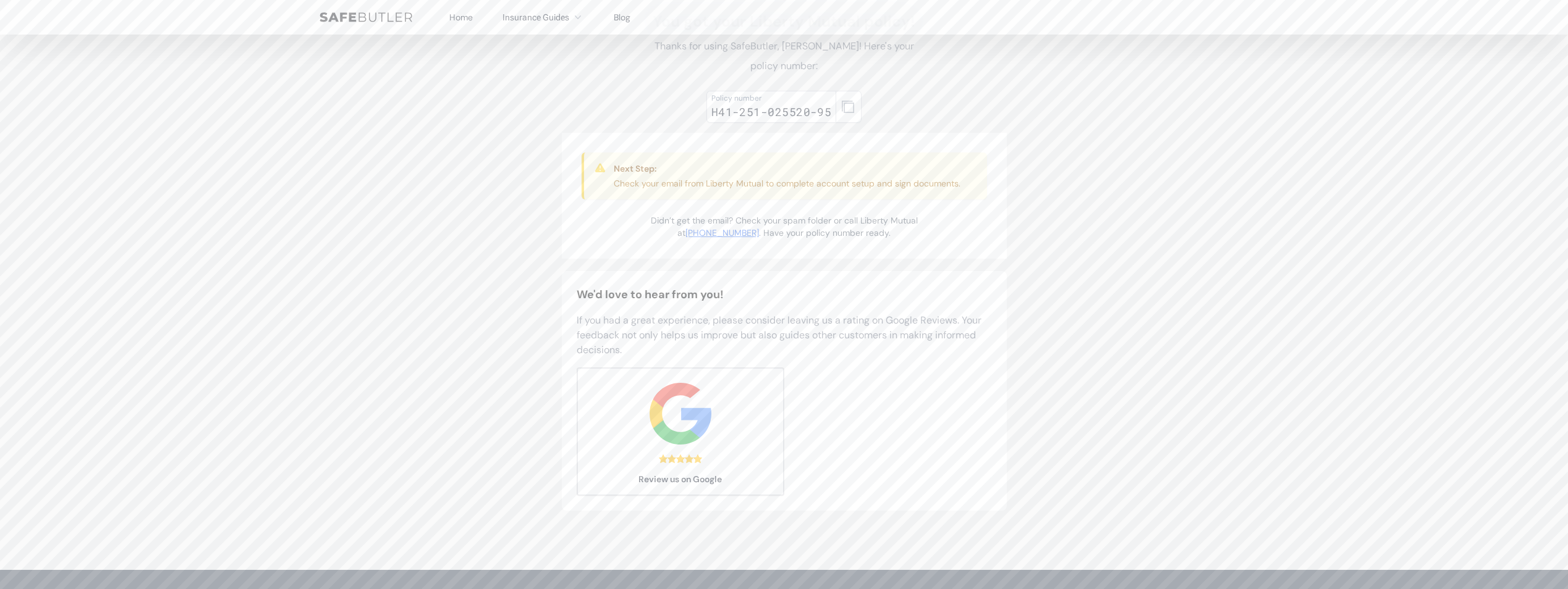
scroll to position [62, 0]
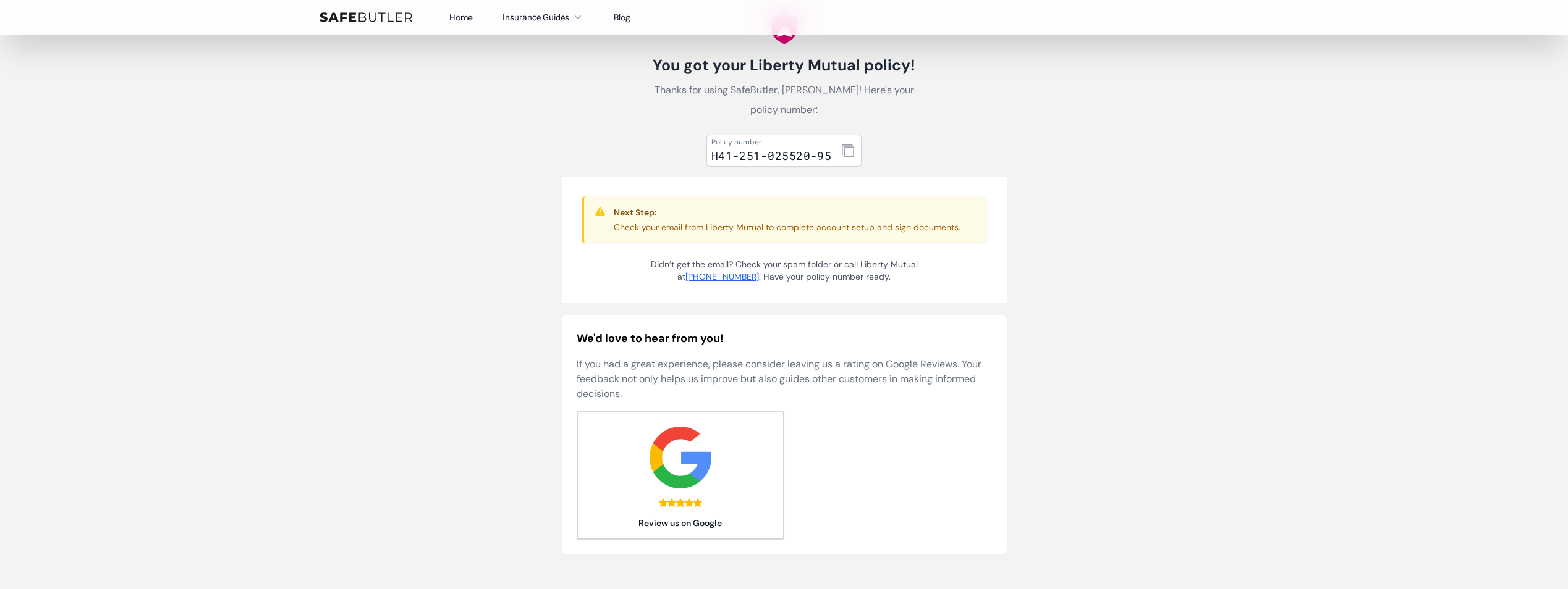
click at [911, 225] on p "Check your email from Liberty Mutual to complete account setup and sign documen…" at bounding box center [787, 227] width 346 height 13
click at [907, 225] on p "Check your email from Liberty Mutual to complete account setup and sign documen…" at bounding box center [787, 227] width 346 height 13
click at [797, 228] on p "Check your email from Liberty Mutual to complete account setup and sign documen…" at bounding box center [787, 227] width 346 height 13
click at [789, 145] on div "Policy number" at bounding box center [772, 142] width 121 height 10
click at [788, 155] on div "H41-251-025520-95" at bounding box center [772, 155] width 121 height 17
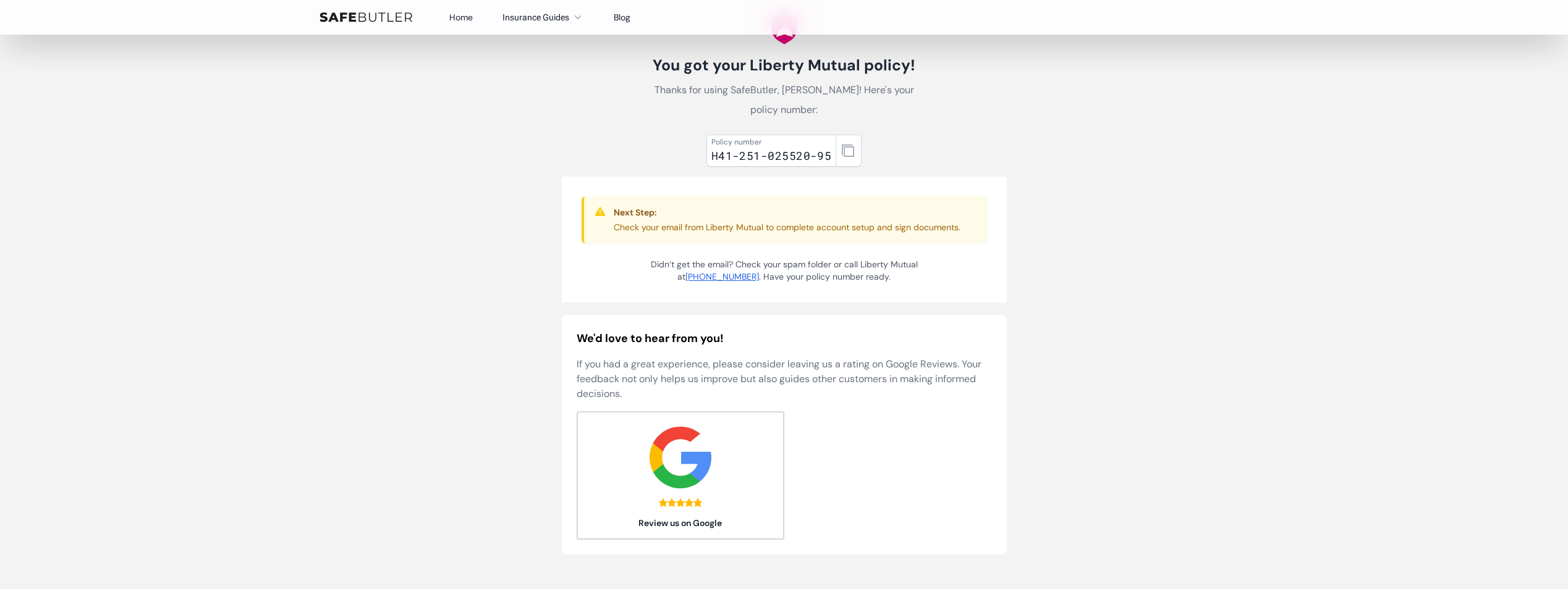
click at [769, 226] on p "Check your email from Liberty Mutual to complete account setup and sign documen…" at bounding box center [787, 227] width 346 height 13
click at [850, 150] on icon "button" at bounding box center [848, 151] width 13 height 13
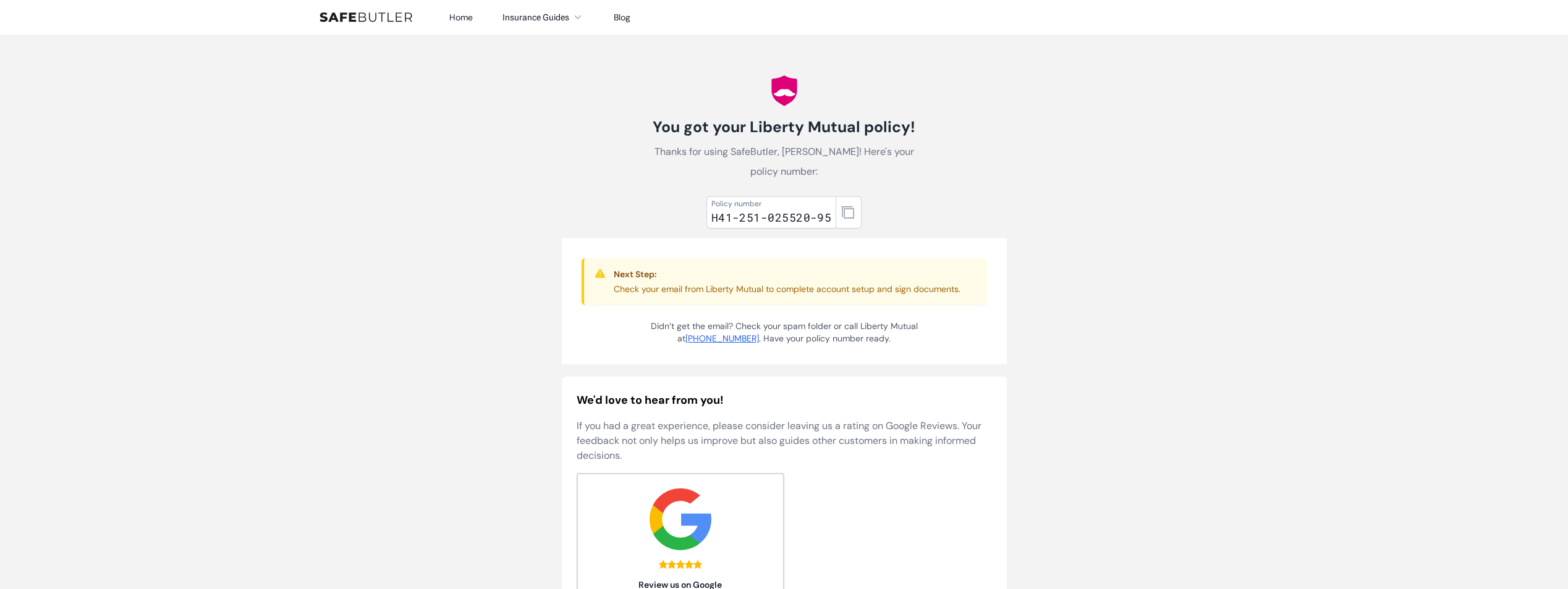
click at [428, 135] on body "Home Insurance Guides Renters Insurance Blog" at bounding box center [784, 477] width 1568 height 955
